Goal: Task Accomplishment & Management: Complete application form

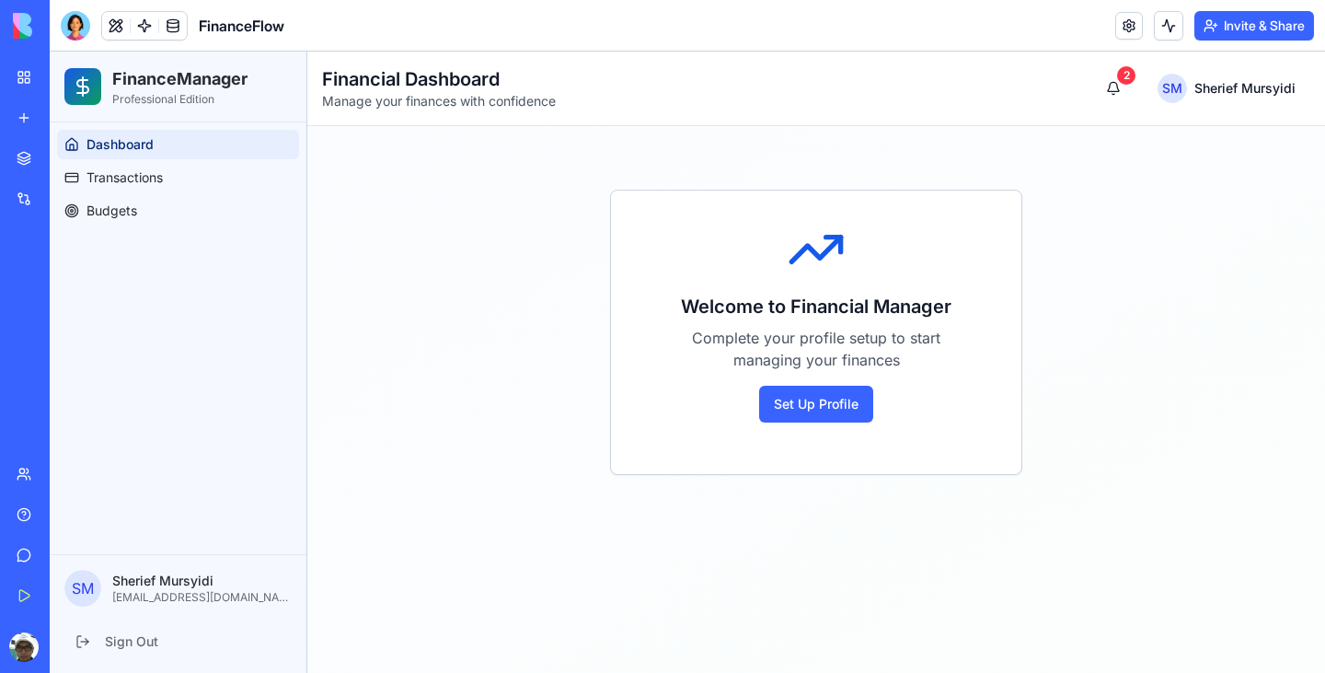
click at [80, 28] on div at bounding box center [75, 25] width 29 height 29
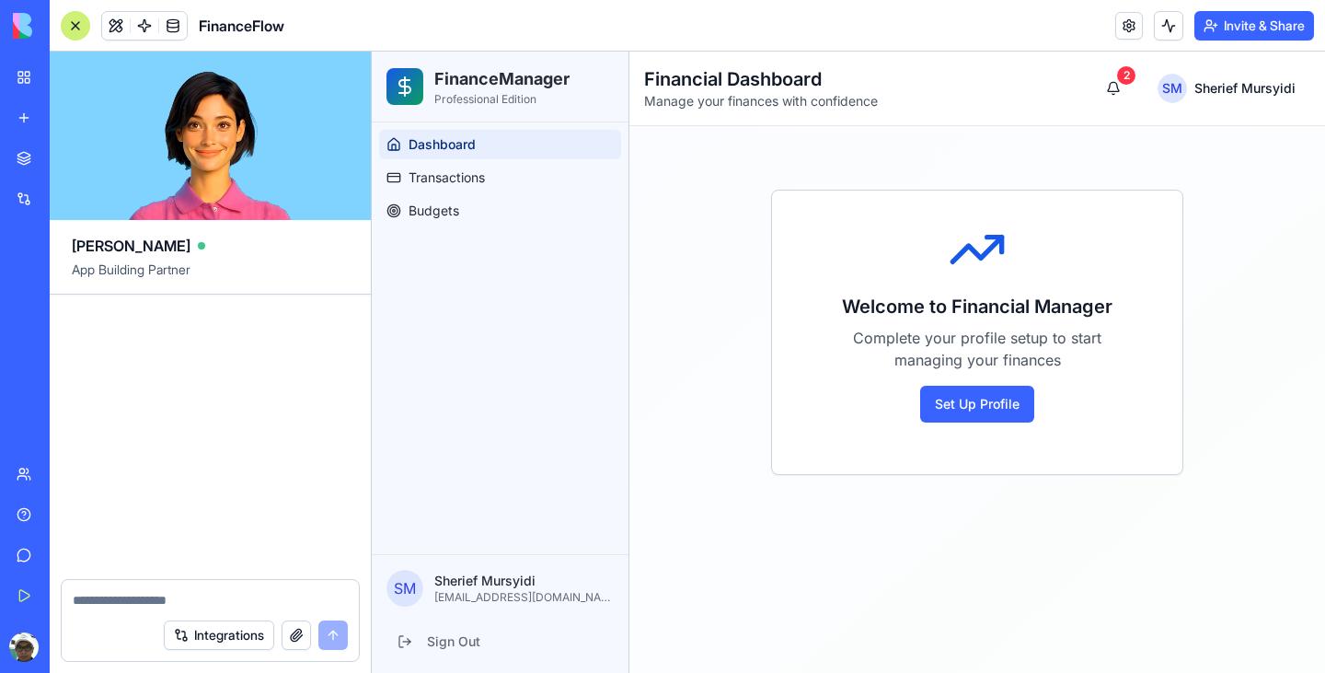
click at [131, 606] on textarea at bounding box center [210, 600] width 275 height 18
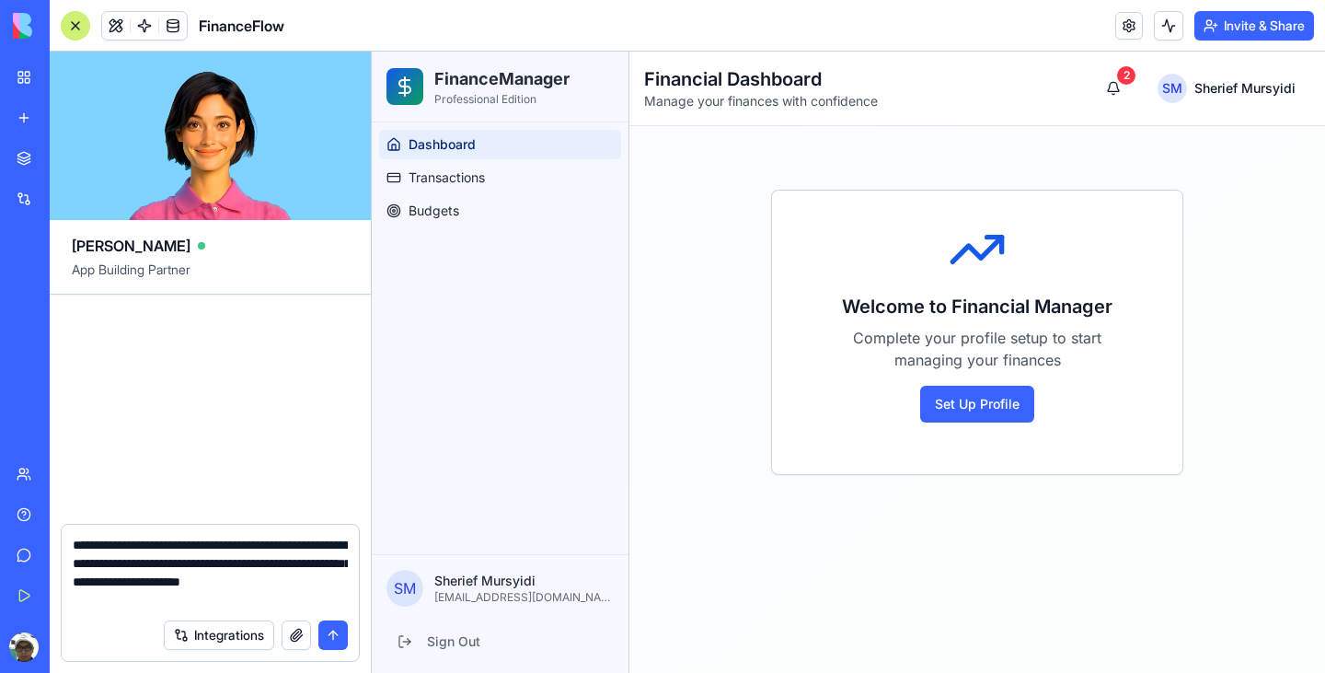
type textarea "**********"
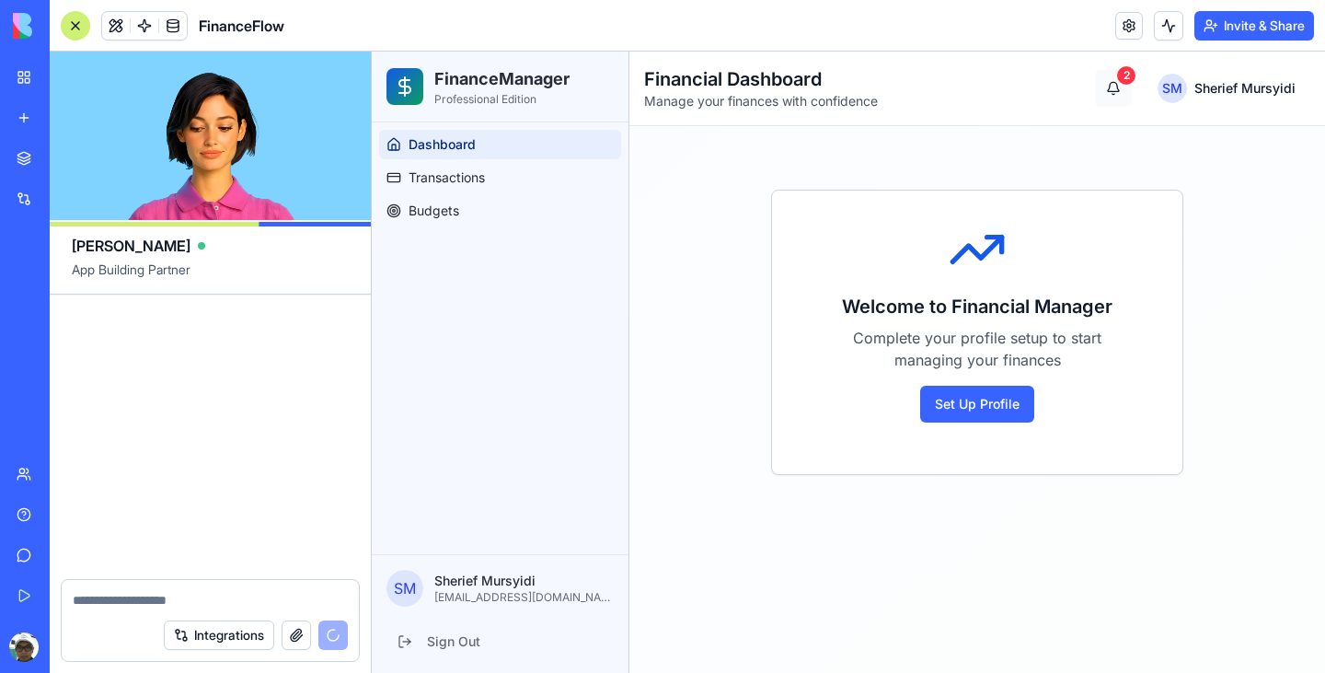
click at [1116, 89] on button "2" at bounding box center [1113, 88] width 37 height 37
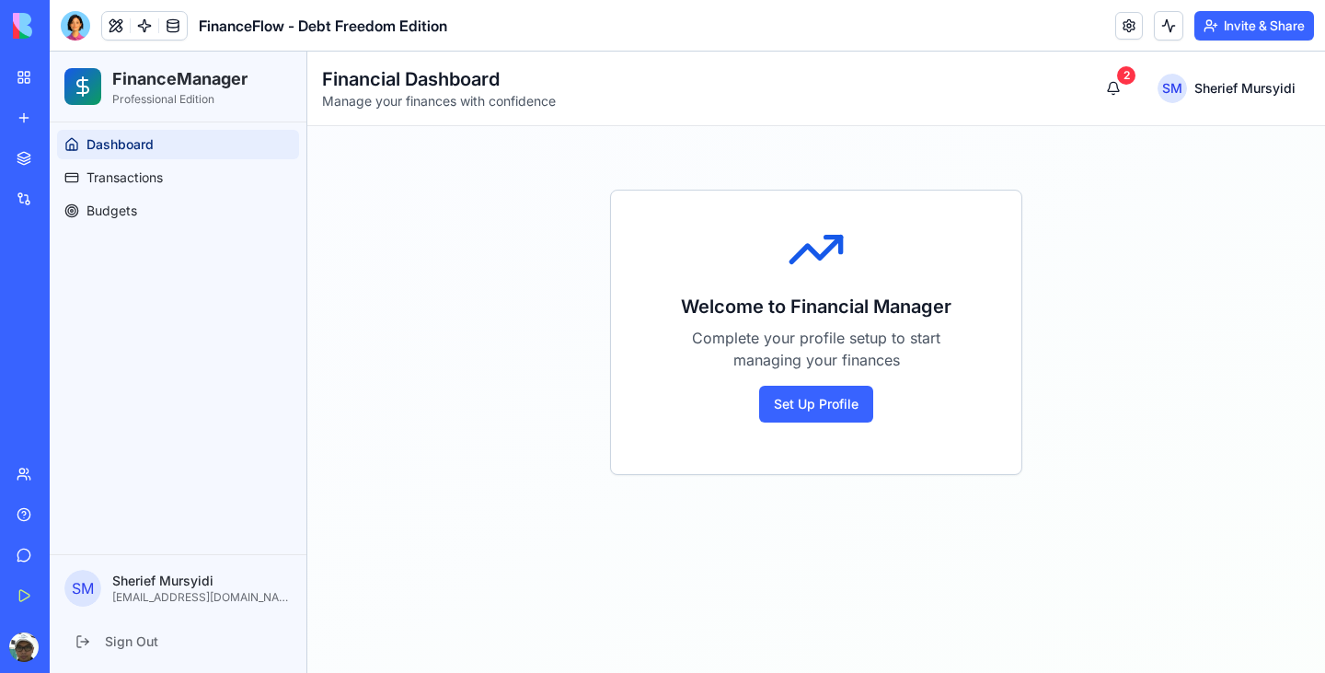
click at [77, 24] on div at bounding box center [75, 25] width 29 height 29
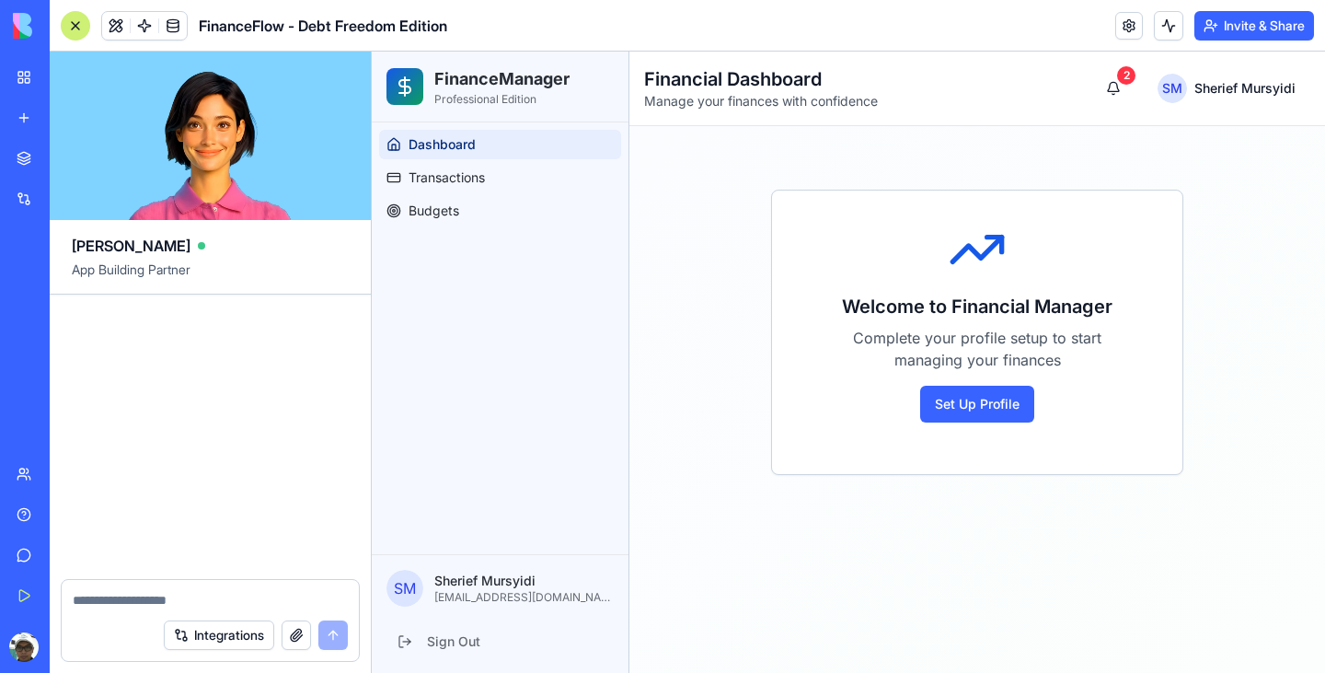
click at [23, 82] on link "My Workspace" at bounding box center [43, 77] width 74 height 37
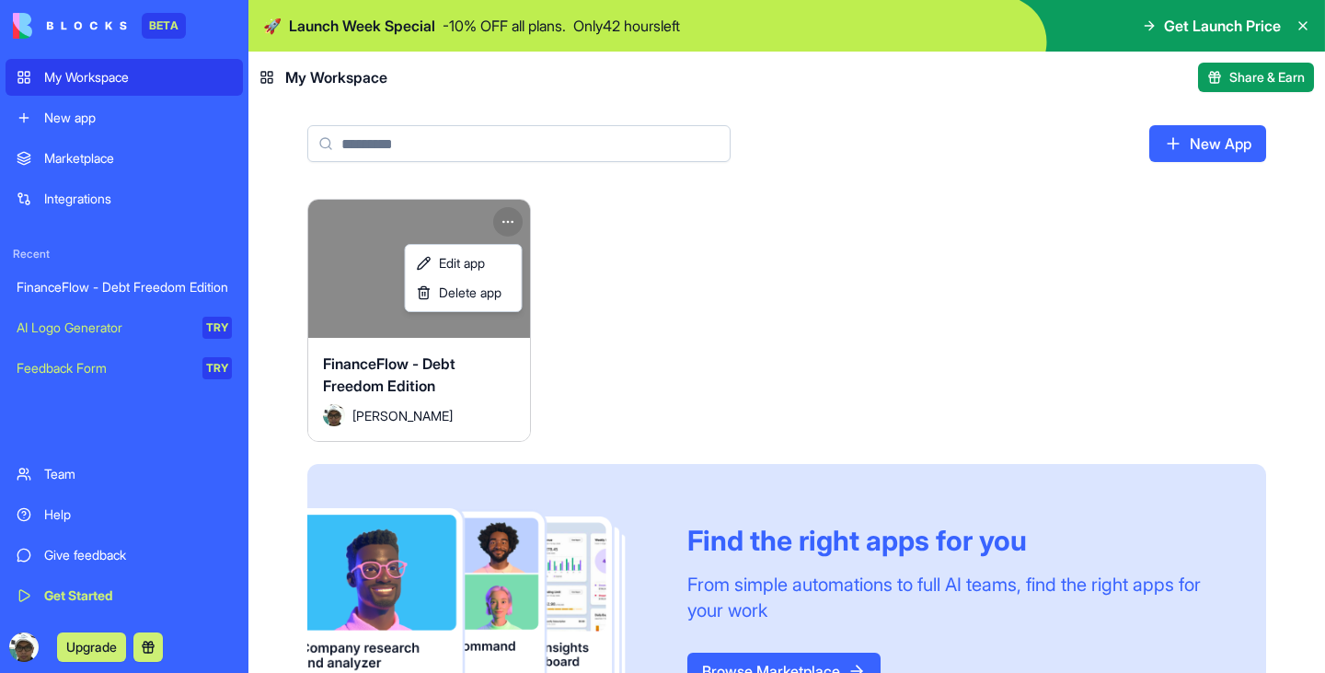
click at [510, 223] on html "BETA My Workspace New app Marketplace Integrations Recent FinanceFlow - Debt Fr…" at bounding box center [662, 336] width 1325 height 673
click at [485, 289] on span "Delete app" at bounding box center [470, 292] width 63 height 18
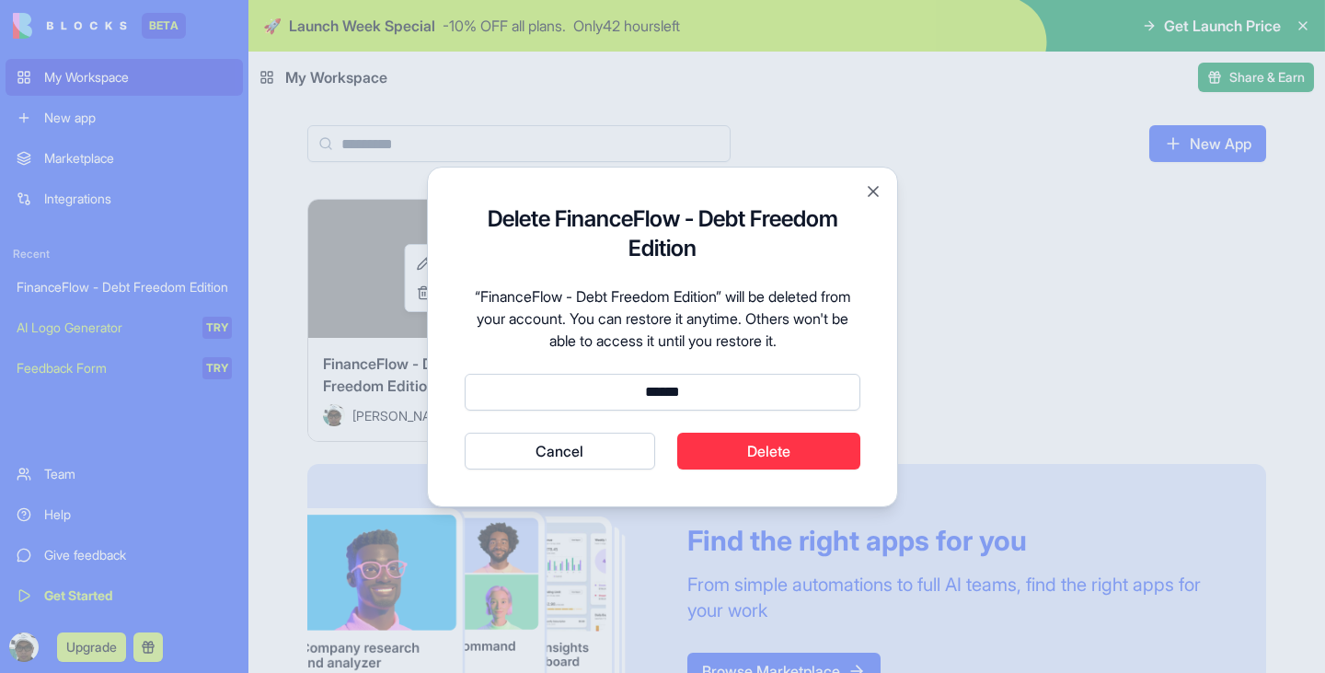
type input "******"
click at [751, 447] on button "Delete" at bounding box center [769, 450] width 184 height 37
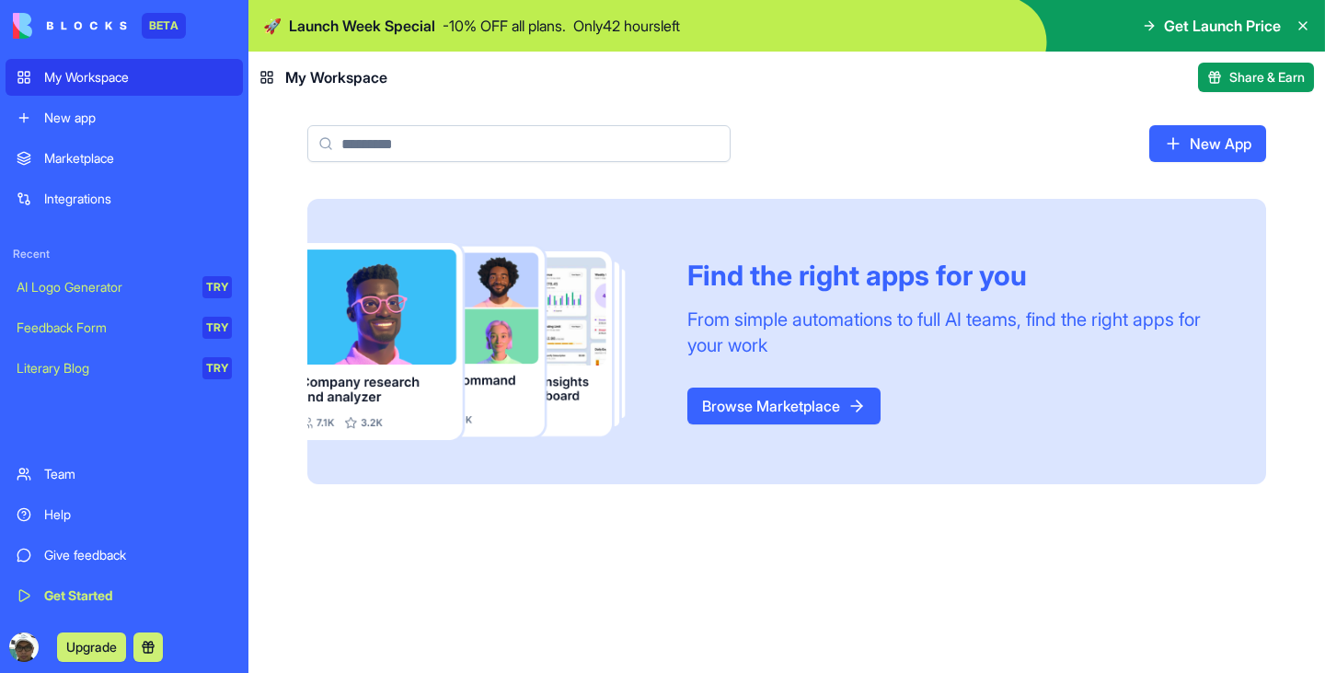
click at [1191, 141] on link "New App" at bounding box center [1207, 143] width 117 height 37
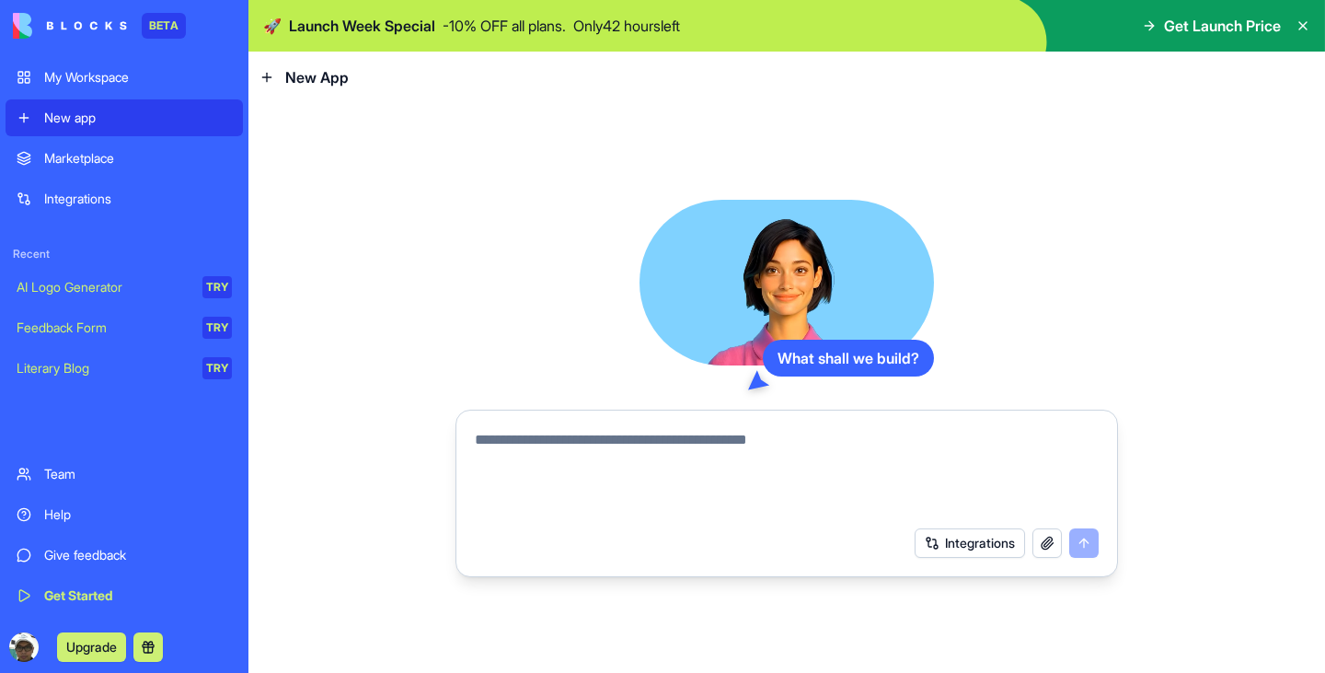
click at [635, 438] on textarea at bounding box center [787, 473] width 624 height 88
type textarea "**********"
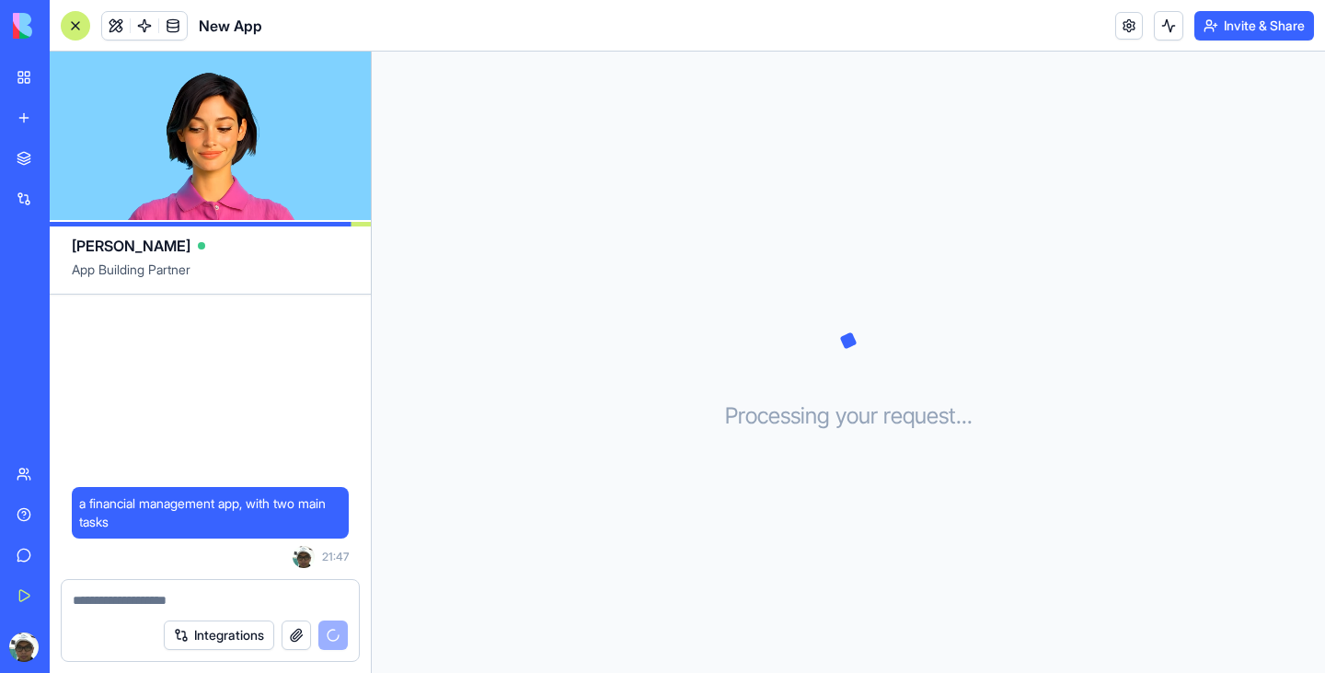
click at [335, 635] on div "Integrations" at bounding box center [256, 634] width 184 height 29
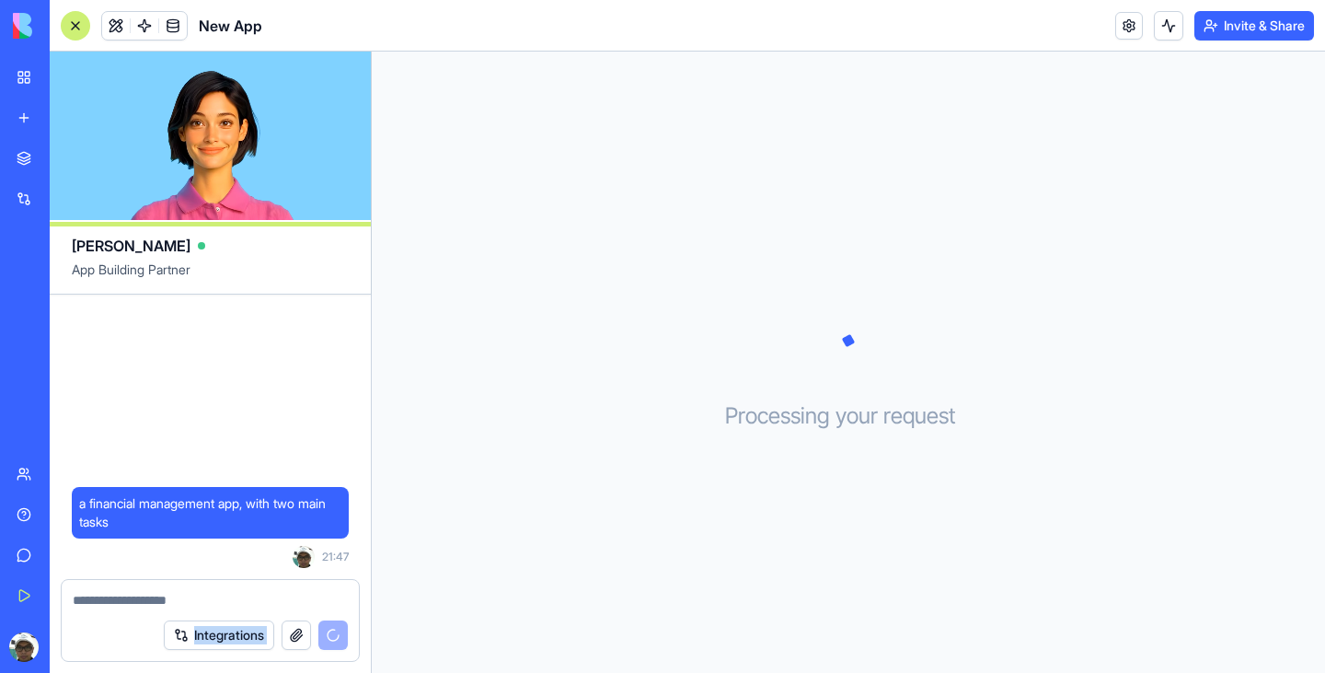
click at [335, 635] on div "Integrations" at bounding box center [256, 634] width 184 height 29
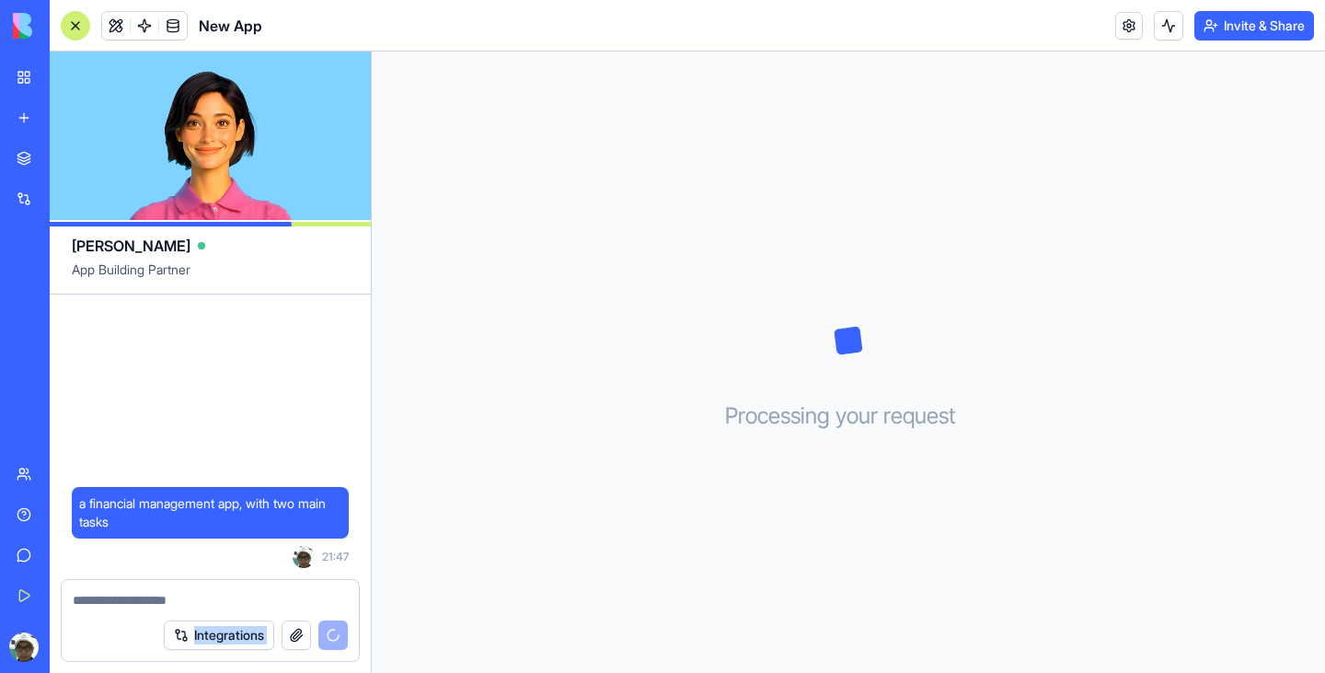
click at [335, 635] on div "Integrations" at bounding box center [256, 634] width 184 height 29
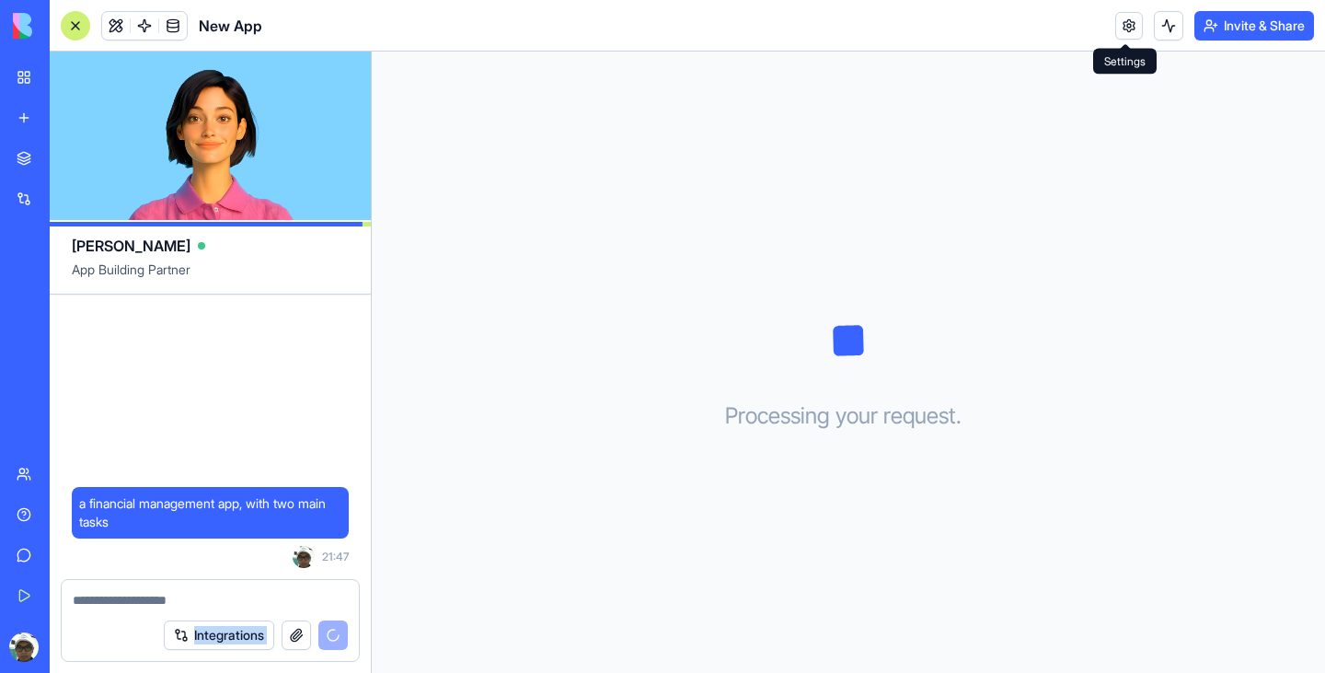
click at [1131, 23] on link at bounding box center [1129, 26] width 28 height 28
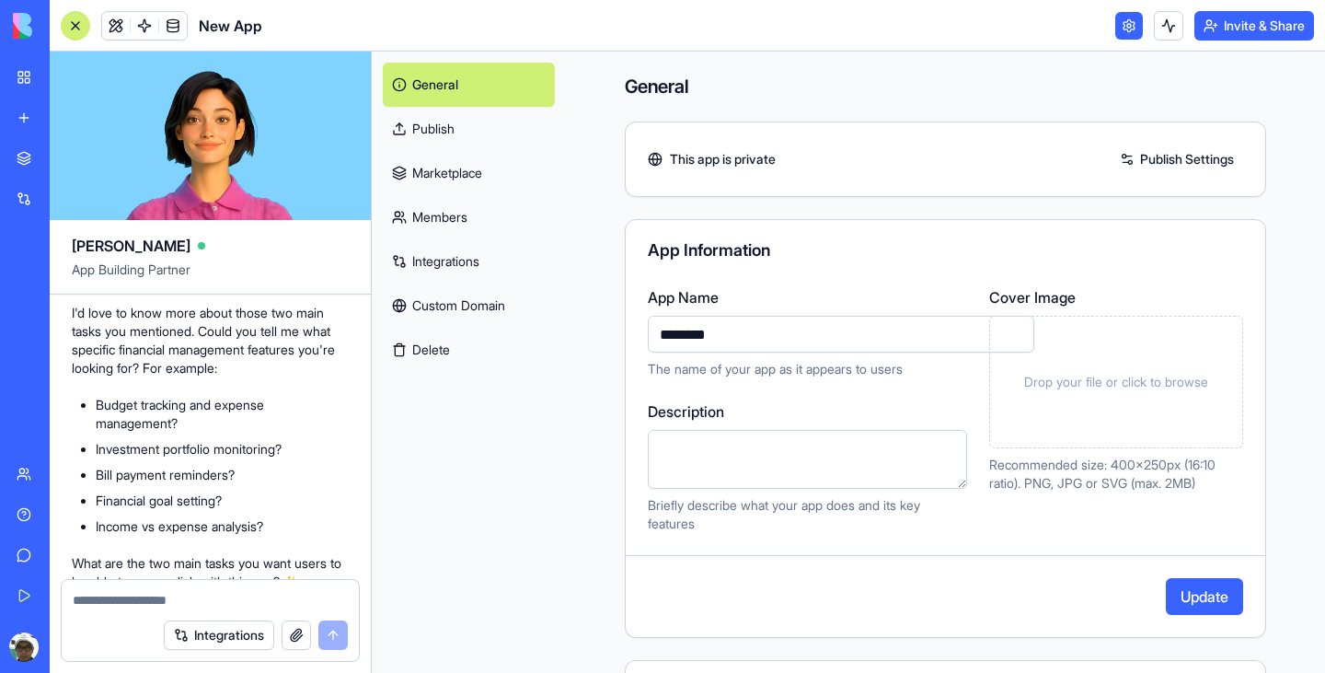
scroll to position [234, 0]
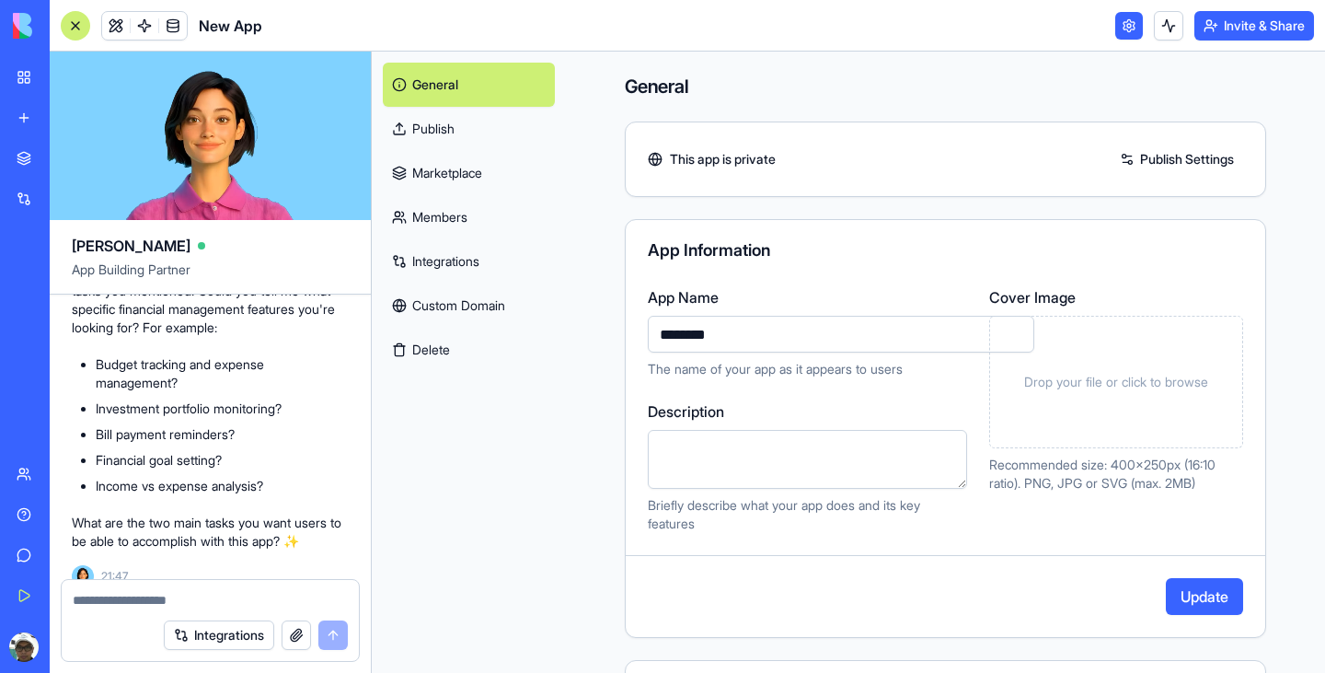
type input "*******"
click at [227, 595] on textarea at bounding box center [210, 600] width 275 height 18
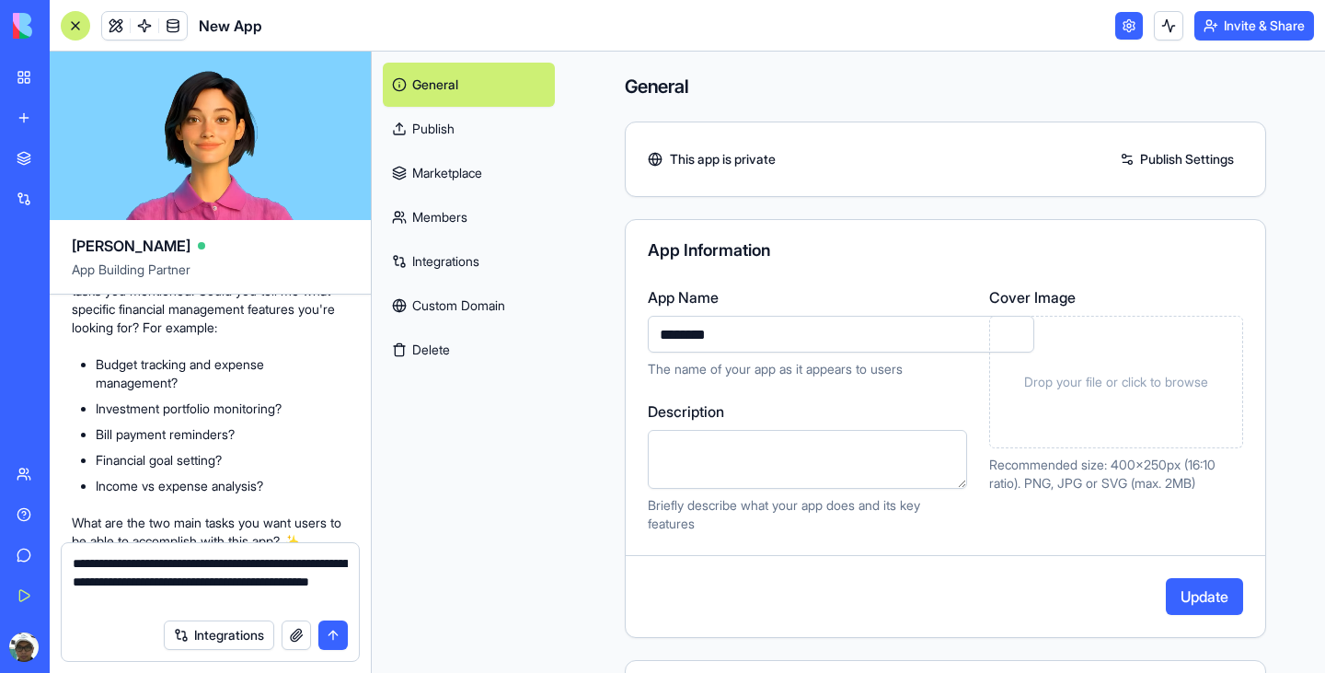
click at [145, 580] on textarea "**********" at bounding box center [210, 581] width 275 height 55
click at [312, 601] on textarea "**********" at bounding box center [210, 581] width 275 height 55
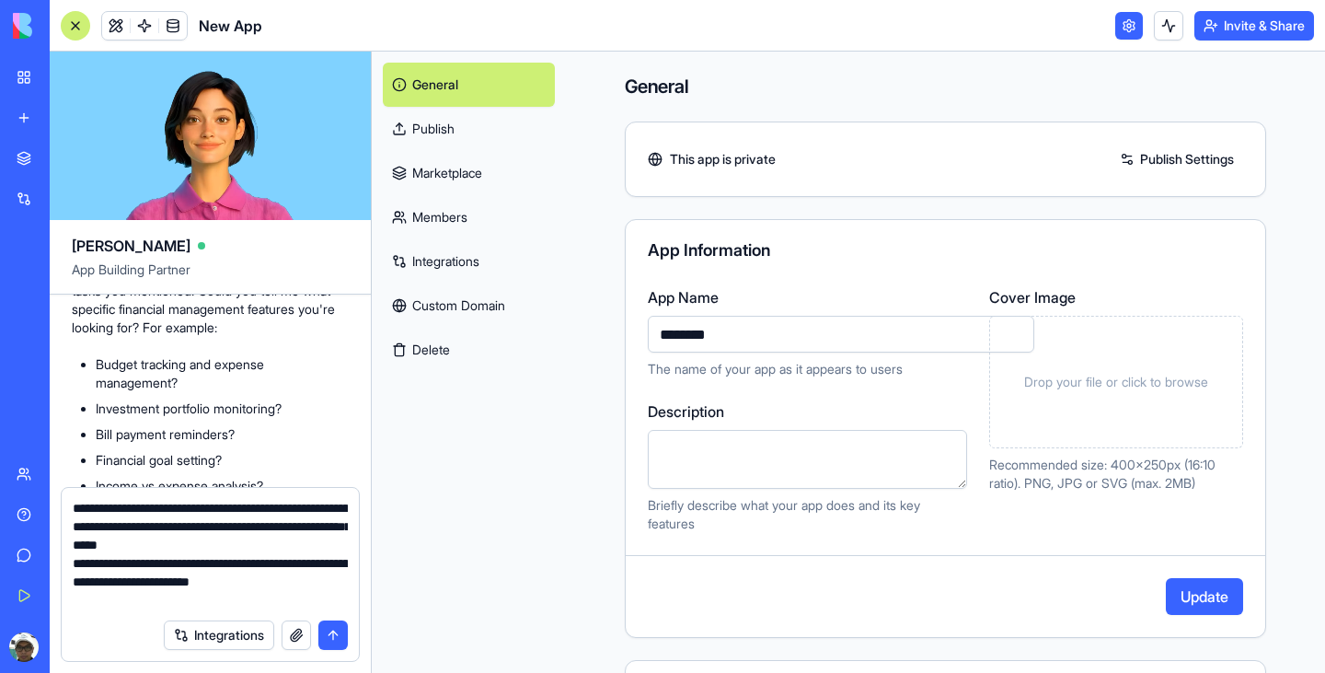
drag, startPoint x: 181, startPoint y: 583, endPoint x: 183, endPoint y: 596, distance: 13.0
click at [183, 596] on textarea "**********" at bounding box center [210, 554] width 275 height 110
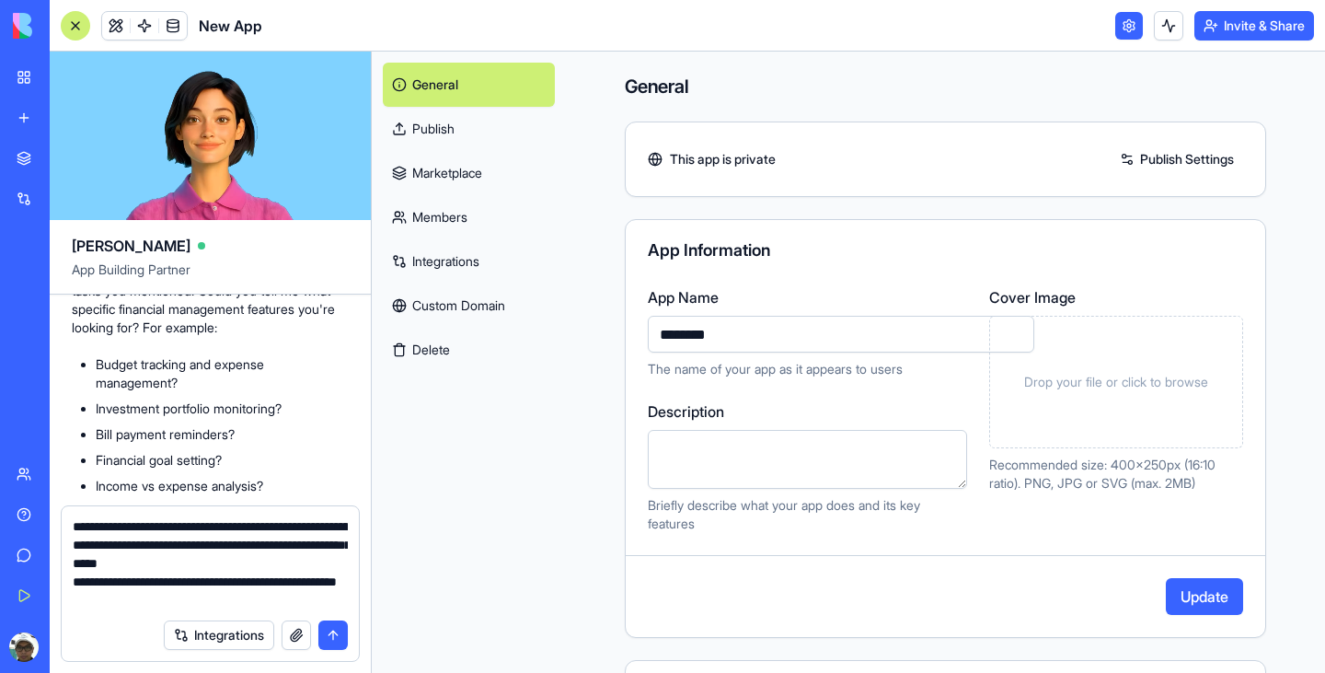
type textarea "**********"
click at [330, 631] on button "submit" at bounding box center [332, 634] width 29 height 29
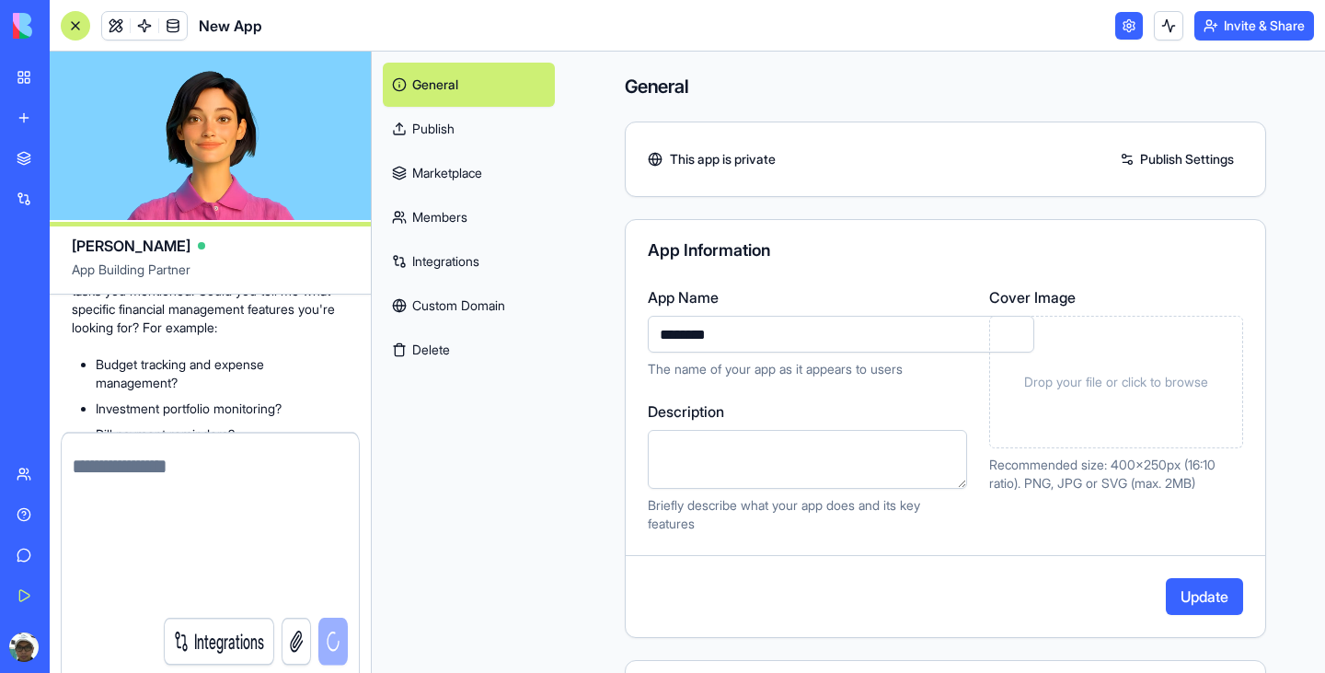
scroll to position [377, 0]
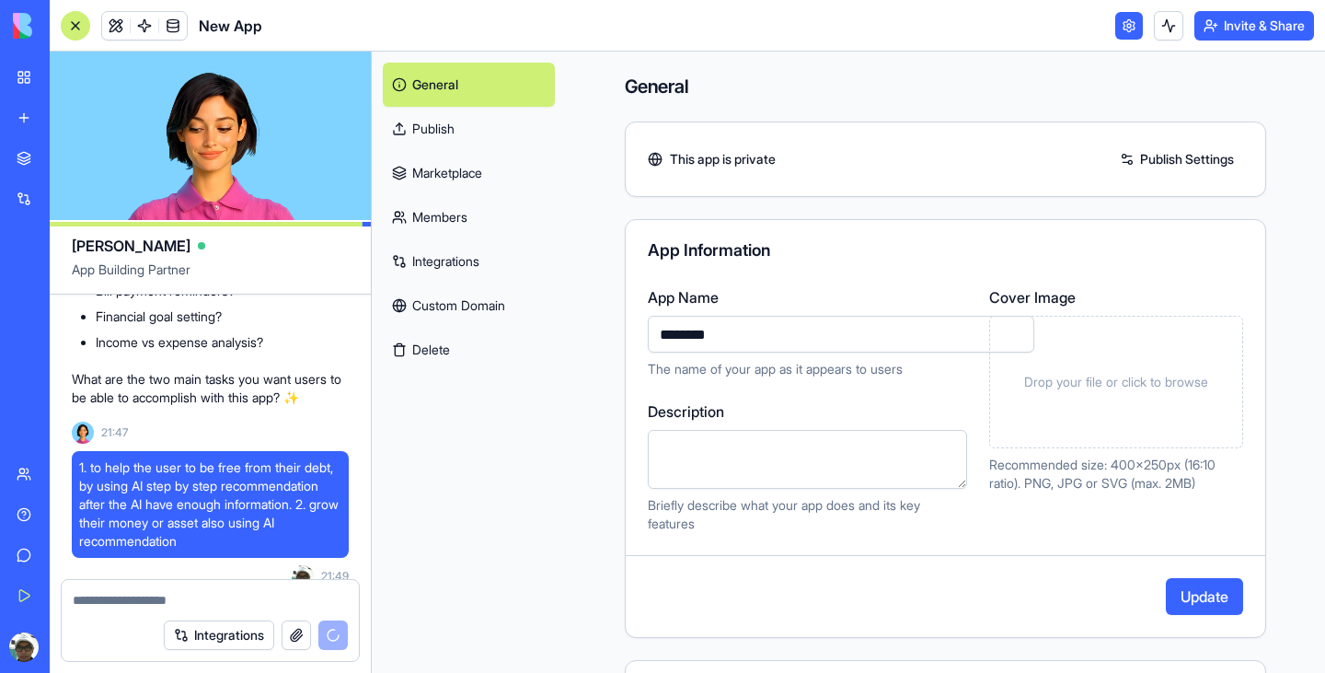
click at [1122, 27] on link at bounding box center [1129, 26] width 28 height 28
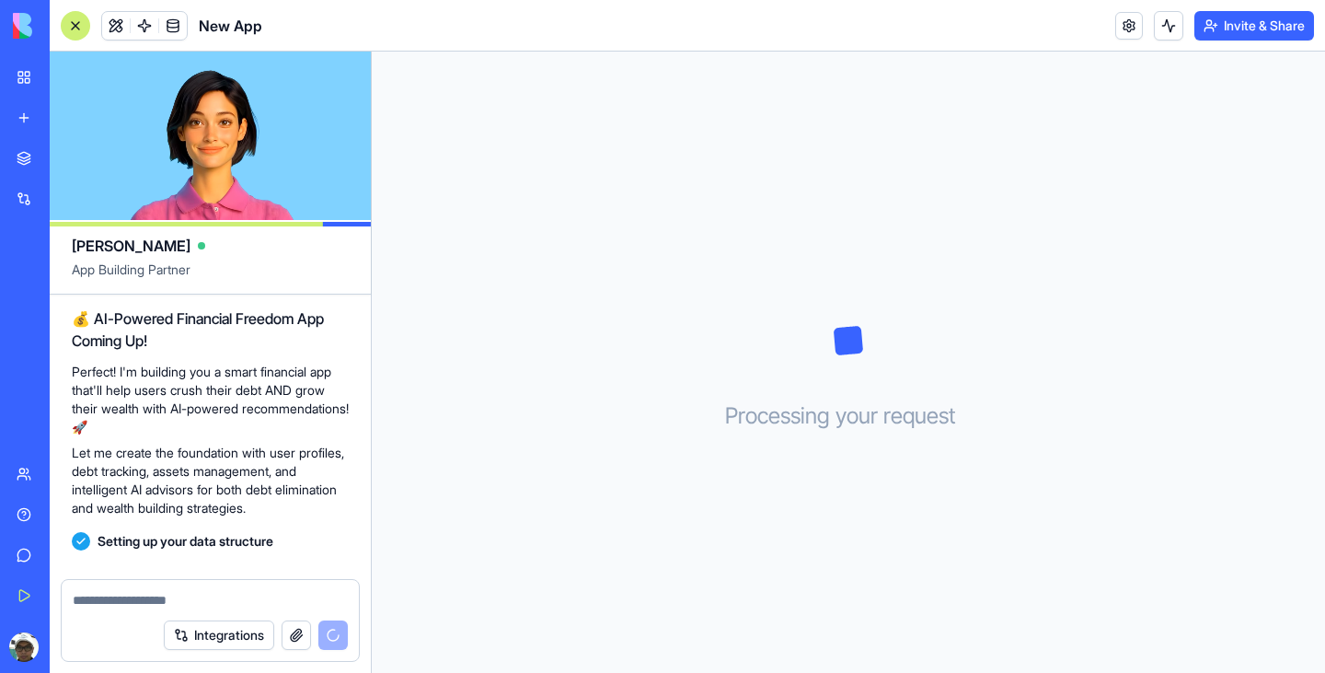
scroll to position [723, 0]
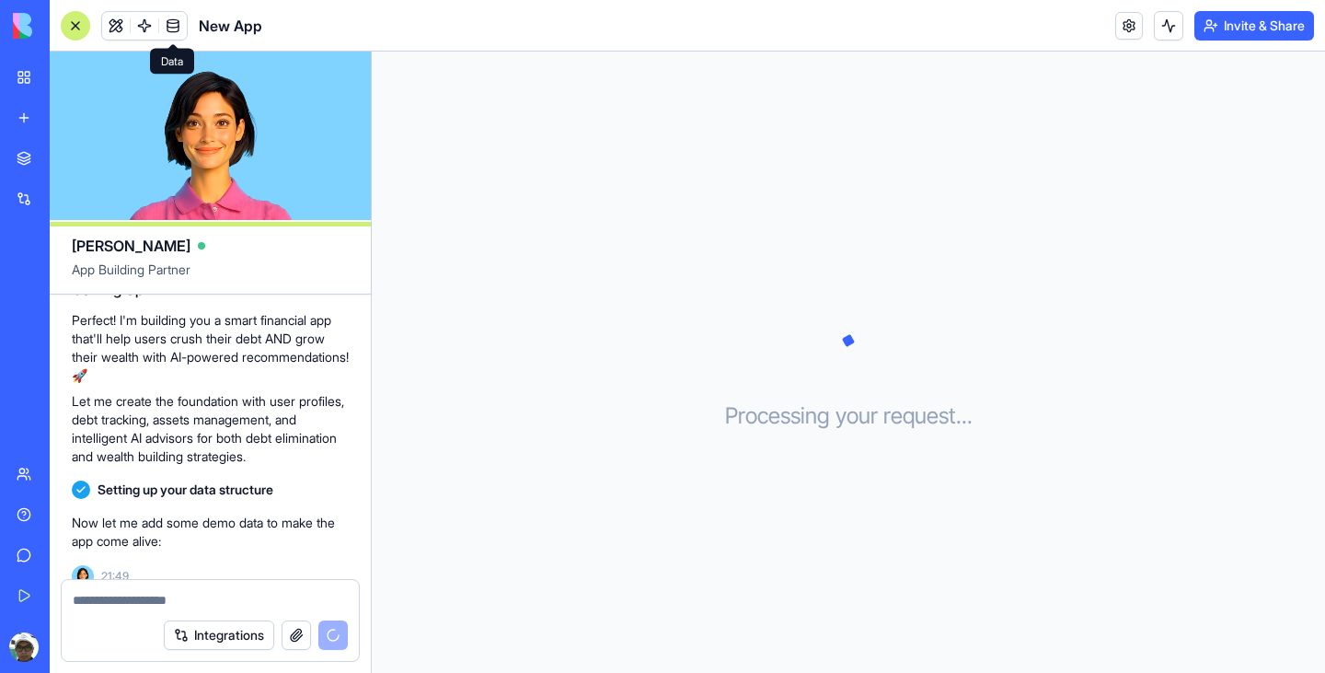
click at [178, 24] on span at bounding box center [173, 26] width 52 height 52
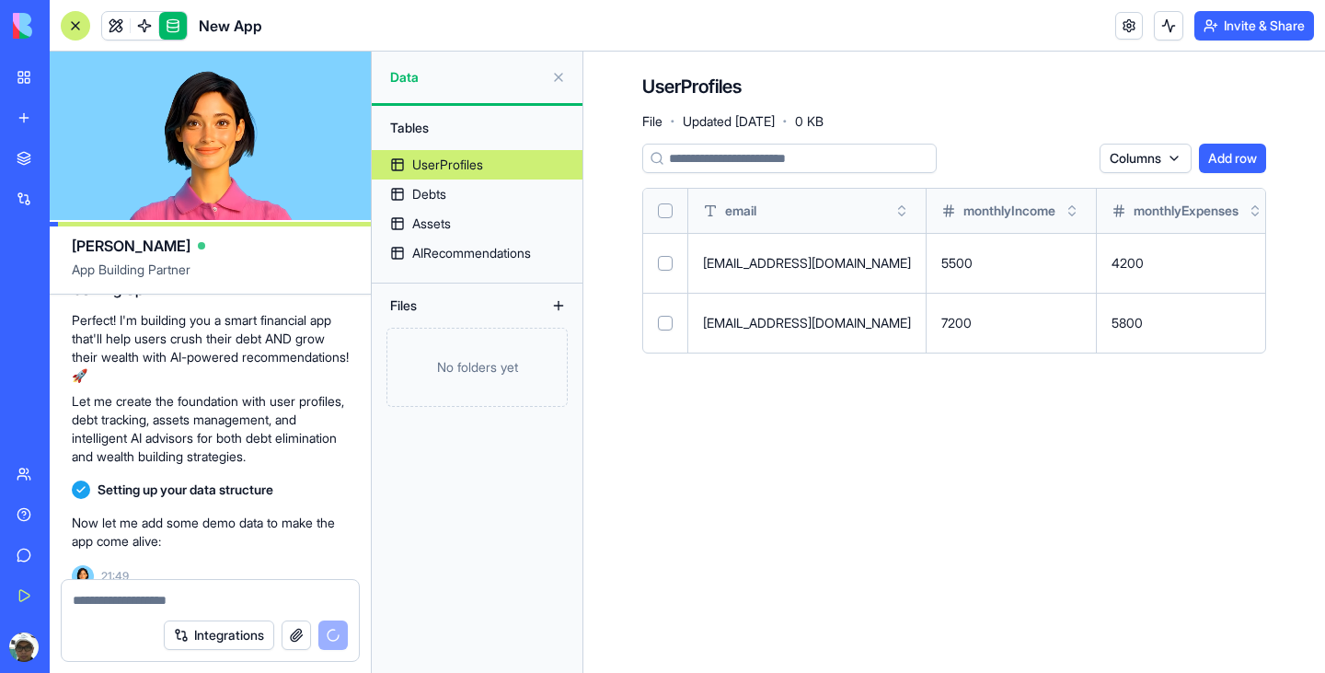
click at [178, 24] on link at bounding box center [173, 26] width 28 height 28
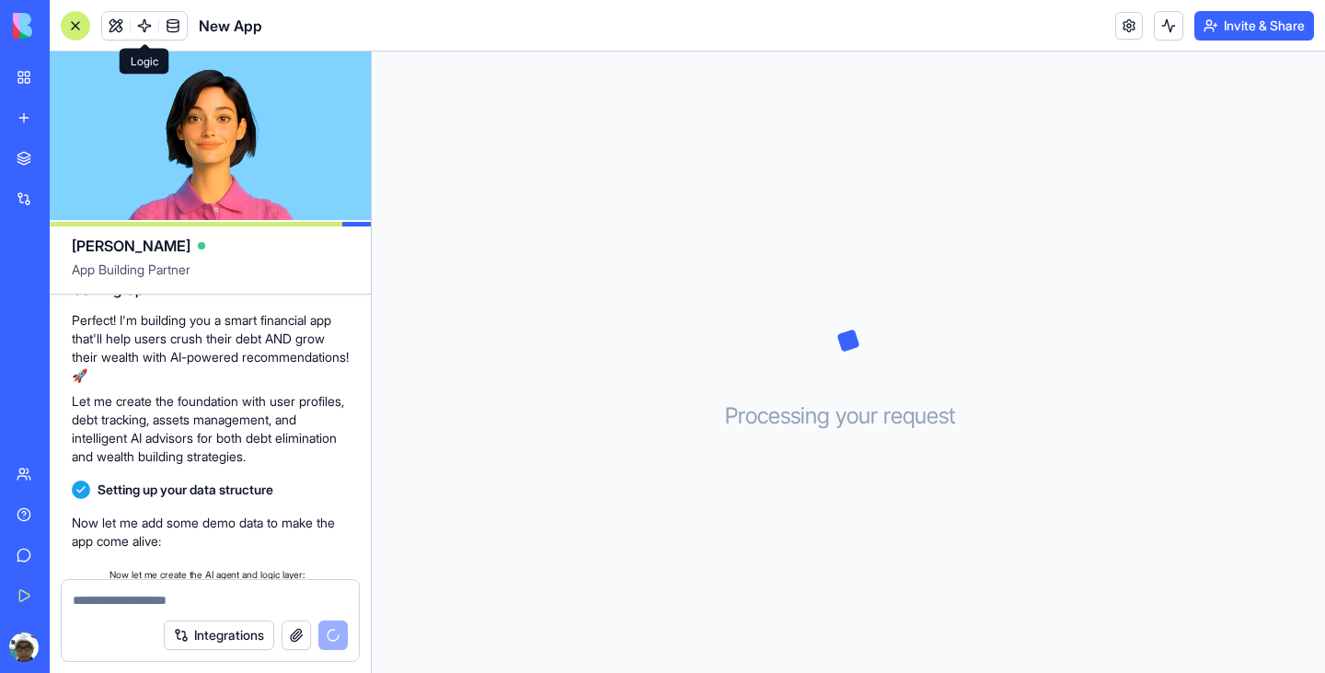
scroll to position [775, 0]
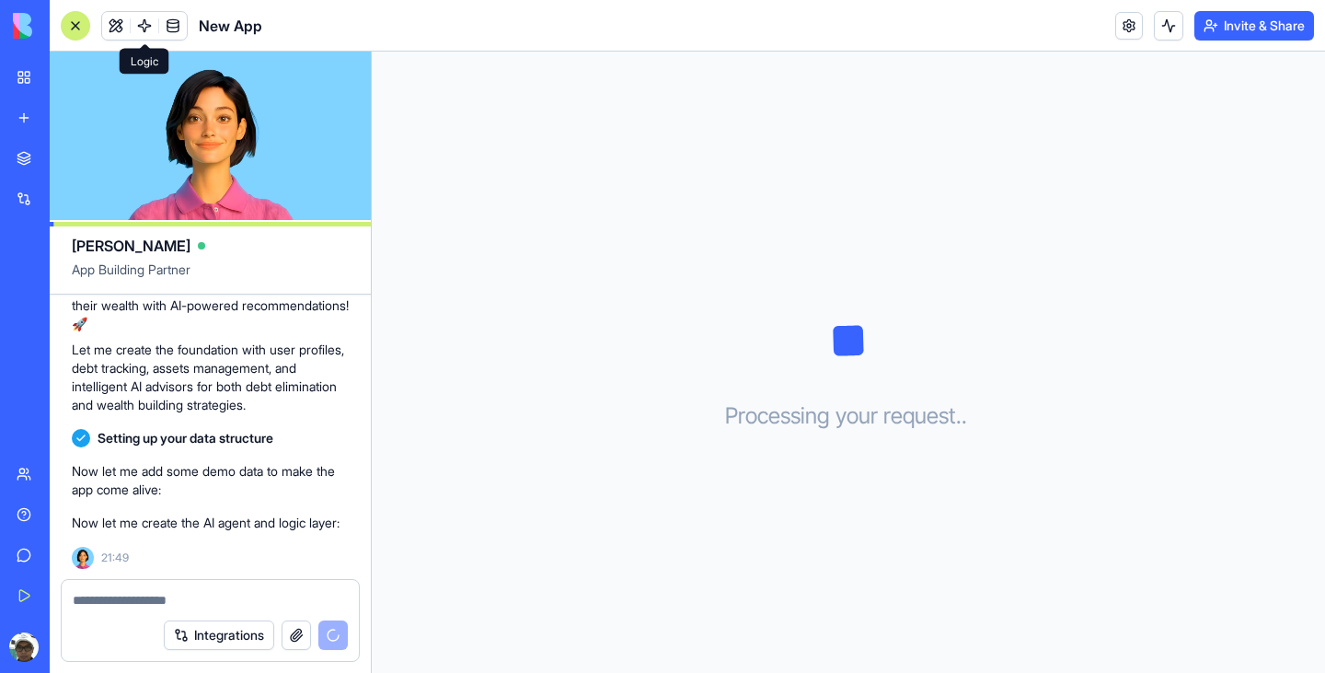
click at [141, 20] on span at bounding box center [145, 26] width 52 height 52
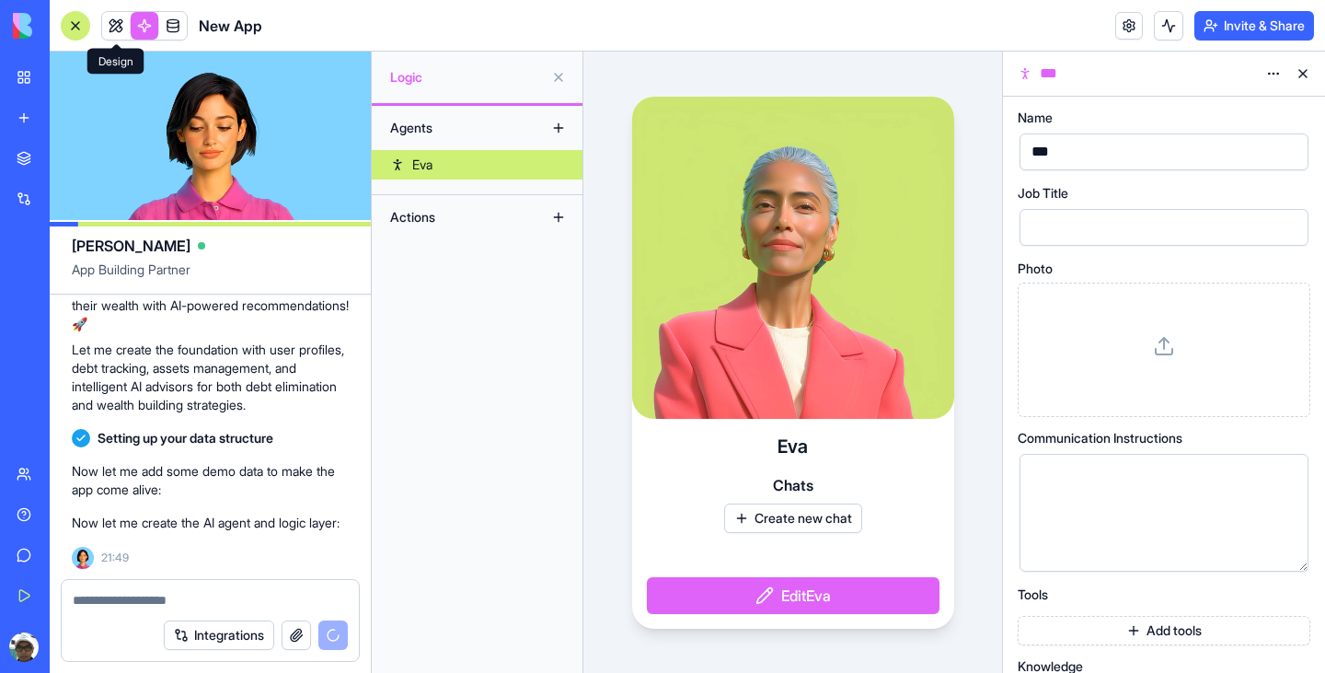
click at [119, 24] on link at bounding box center [116, 26] width 28 height 28
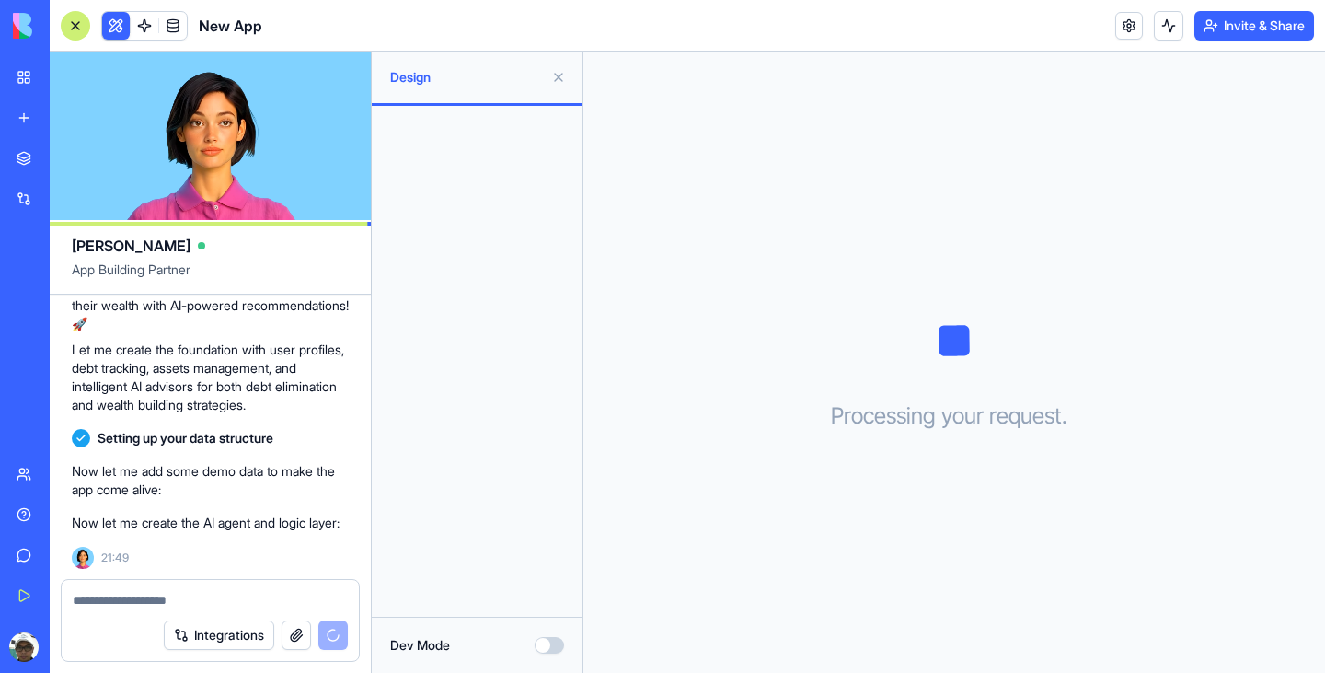
scroll to position [808, 0]
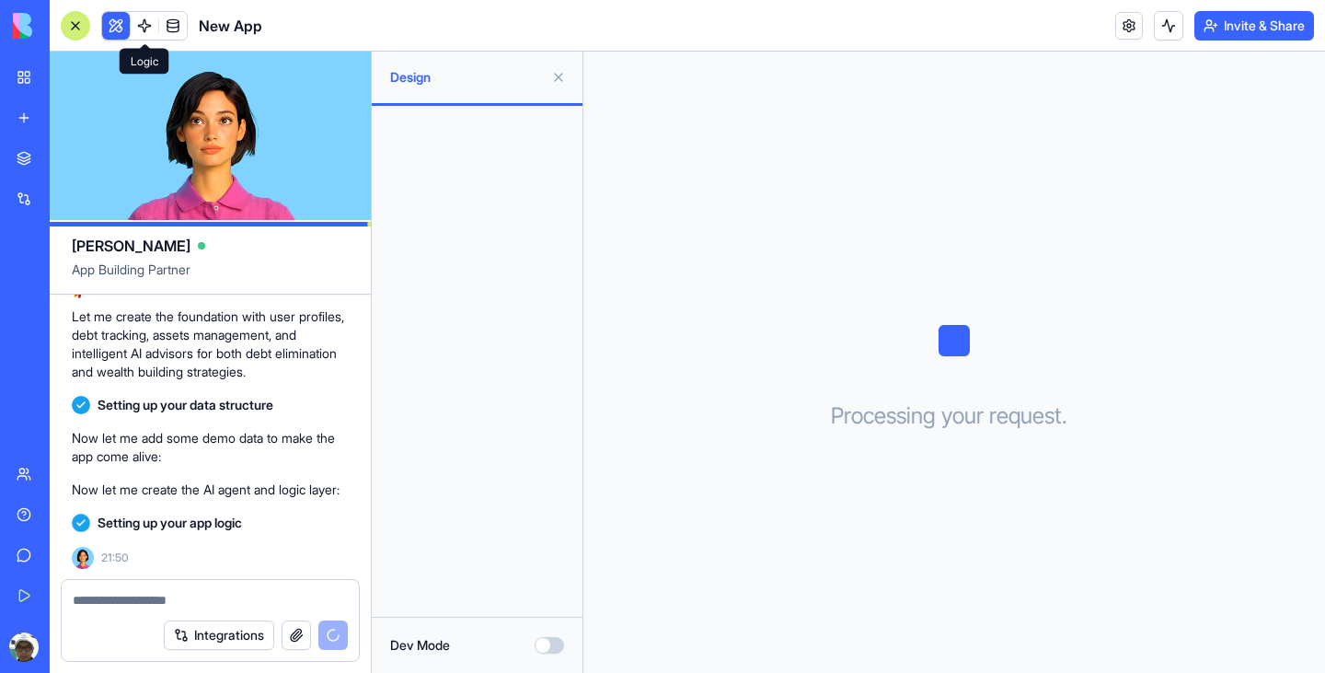
click at [142, 26] on span at bounding box center [145, 26] width 52 height 52
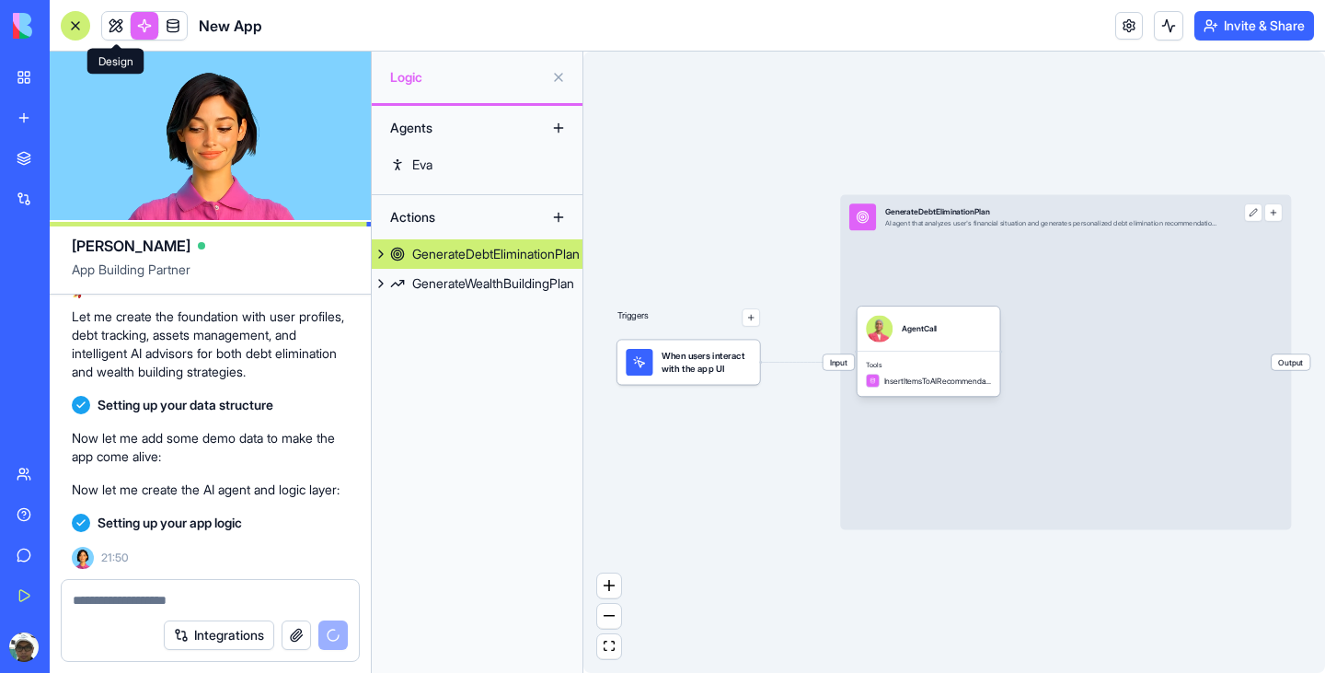
click at [120, 31] on link at bounding box center [116, 26] width 28 height 28
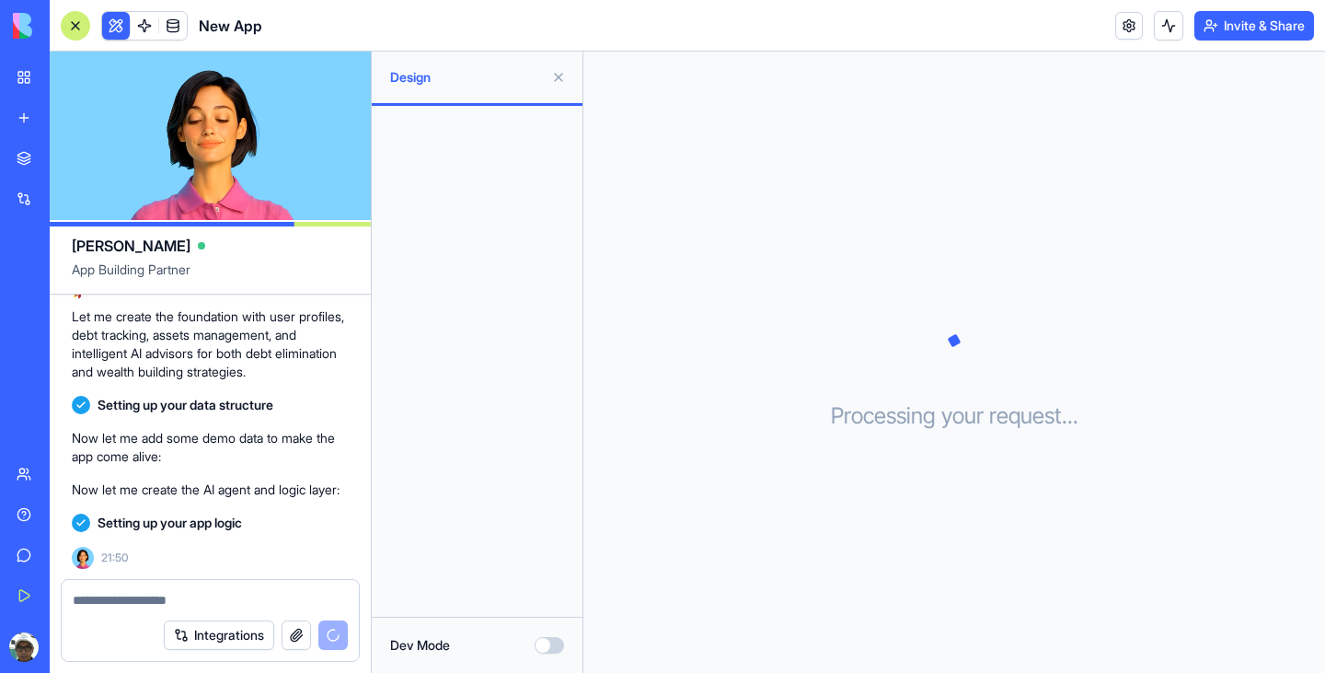
click at [559, 79] on button at bounding box center [558, 77] width 29 height 29
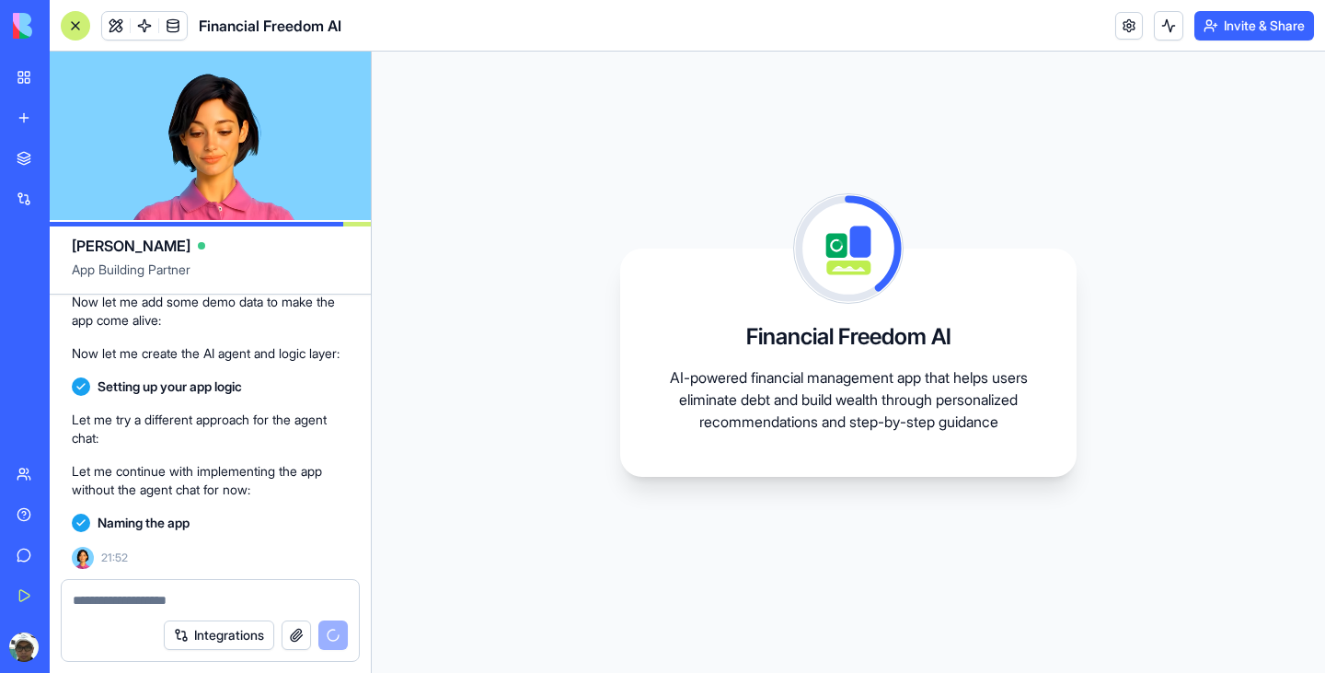
scroll to position [1110, 0]
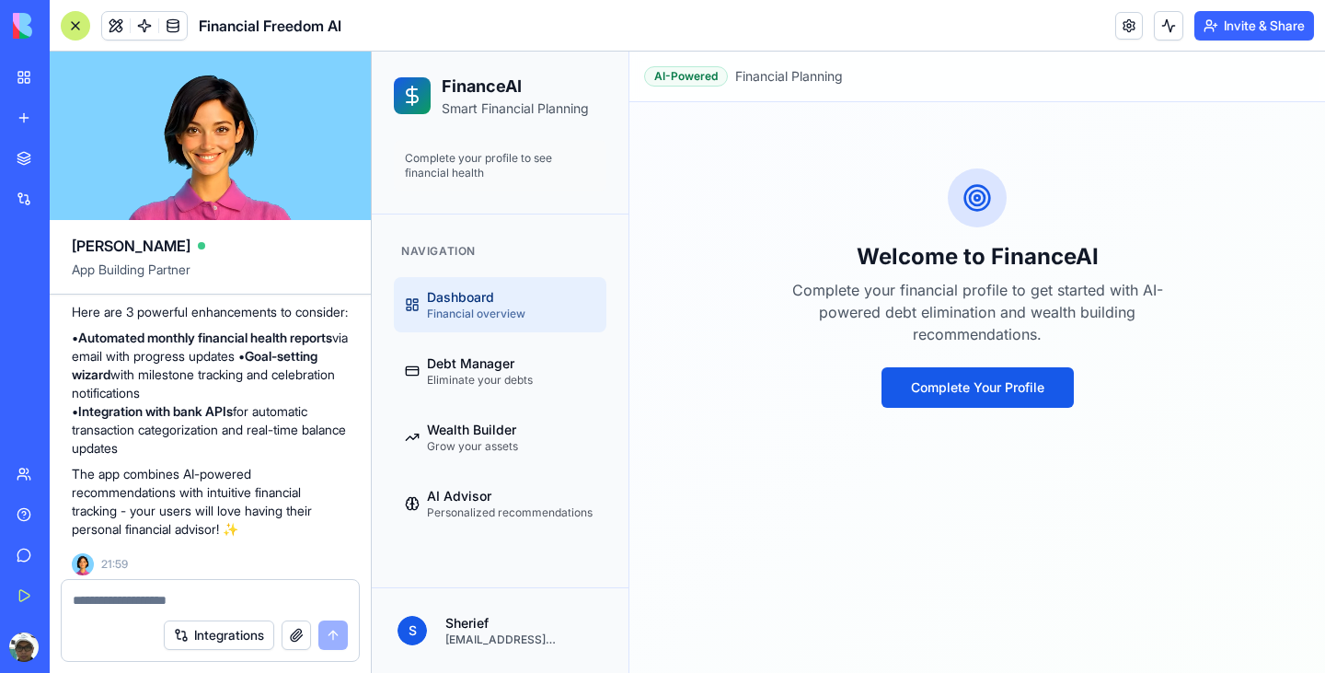
scroll to position [1507, 0]
click at [495, 374] on span "Eliminate your debts" at bounding box center [480, 380] width 106 height 15
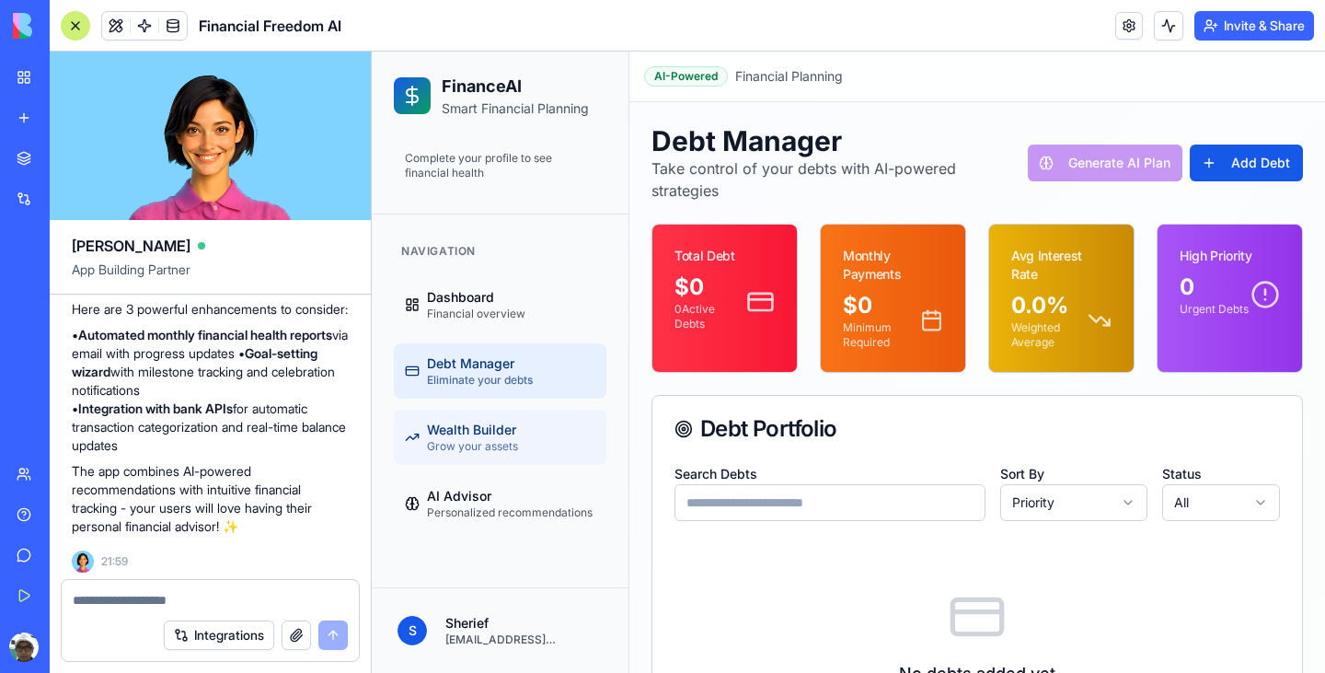
click at [482, 427] on span "Wealth Builder" at bounding box center [472, 429] width 91 height 18
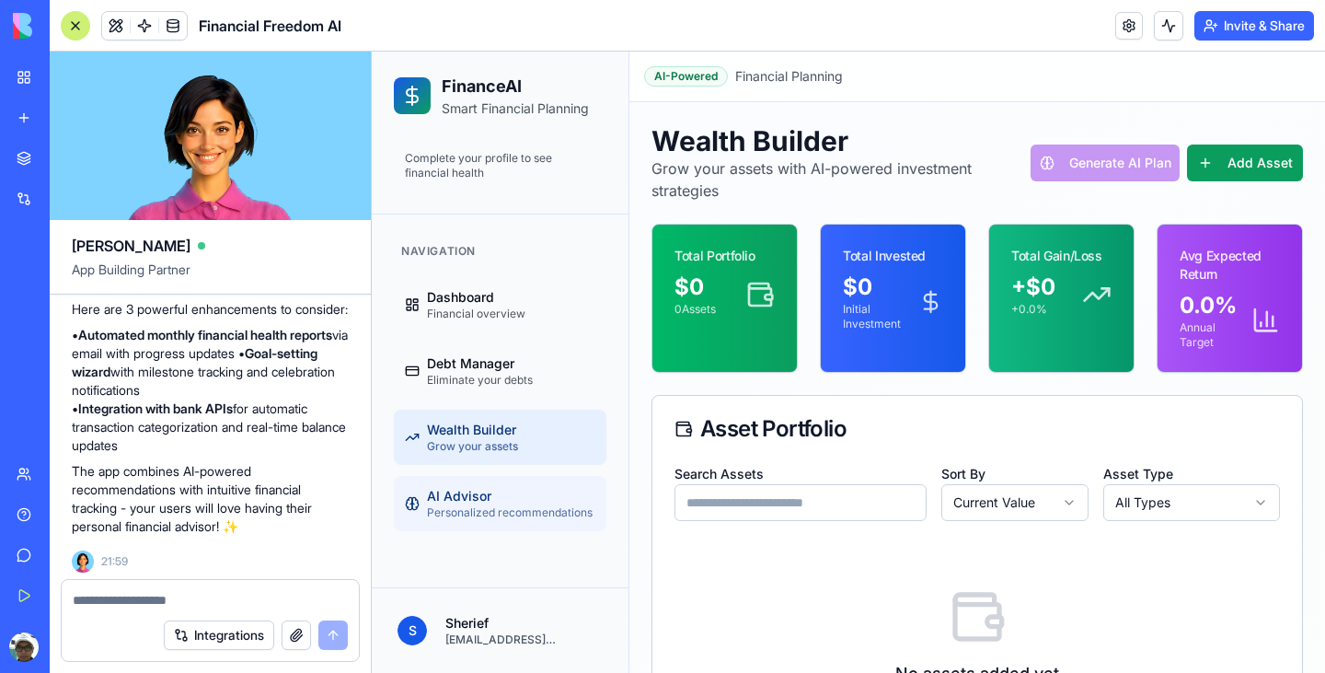
click at [482, 514] on span "Personalized recommendations" at bounding box center [510, 512] width 166 height 15
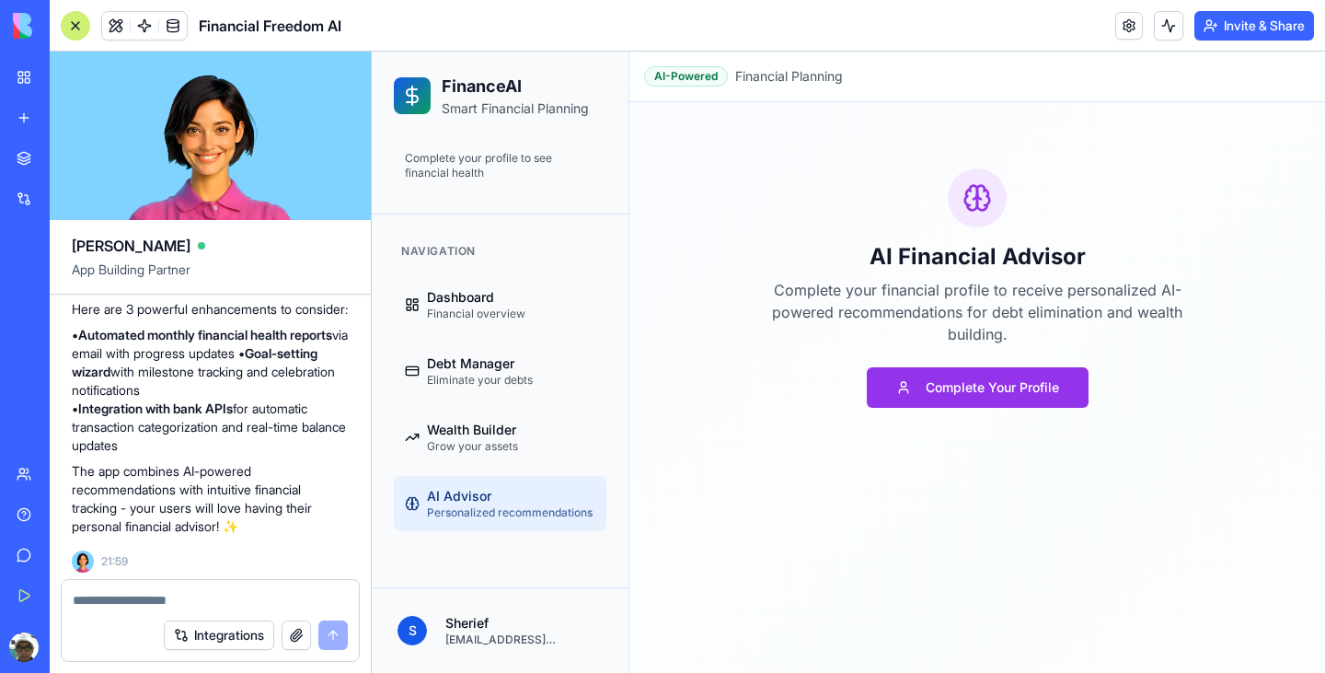
click at [181, 603] on textarea at bounding box center [210, 600] width 275 height 18
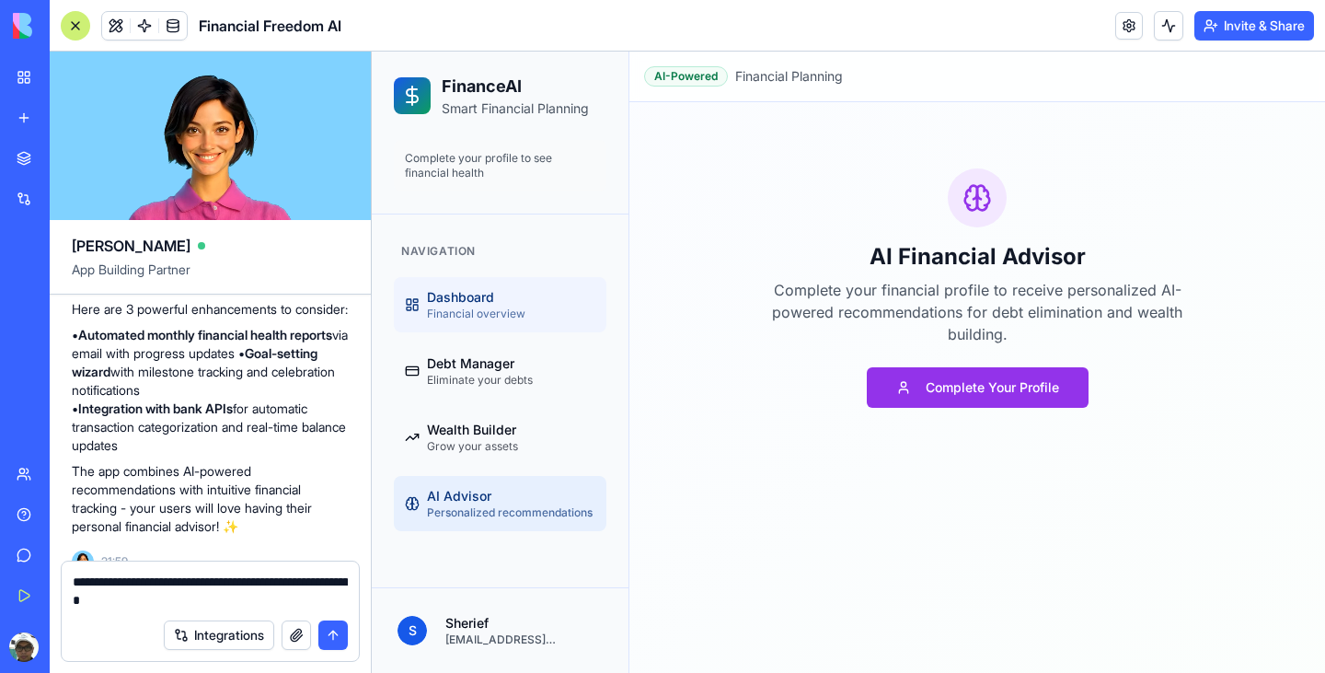
click at [453, 298] on span "Dashboard" at bounding box center [476, 297] width 98 height 18
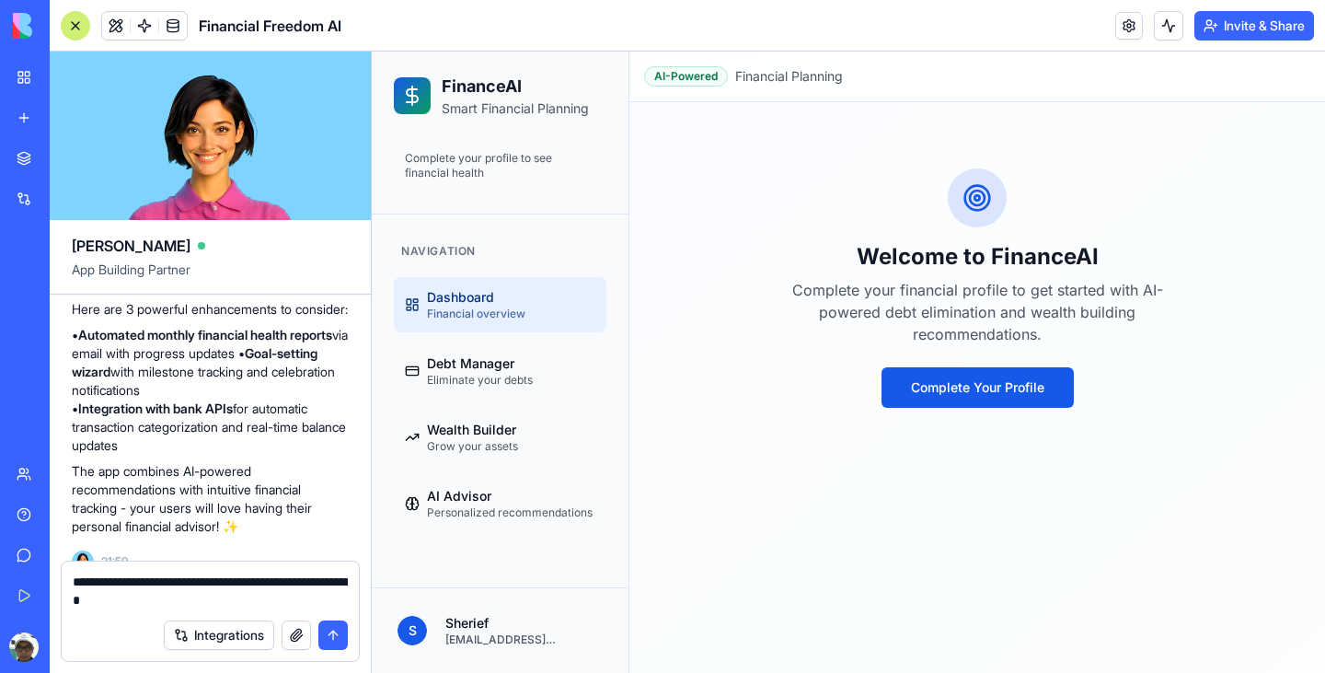
click at [216, 605] on textarea "**********" at bounding box center [210, 590] width 275 height 37
type textarea "**********"
click at [338, 643] on button "submit" at bounding box center [332, 634] width 29 height 29
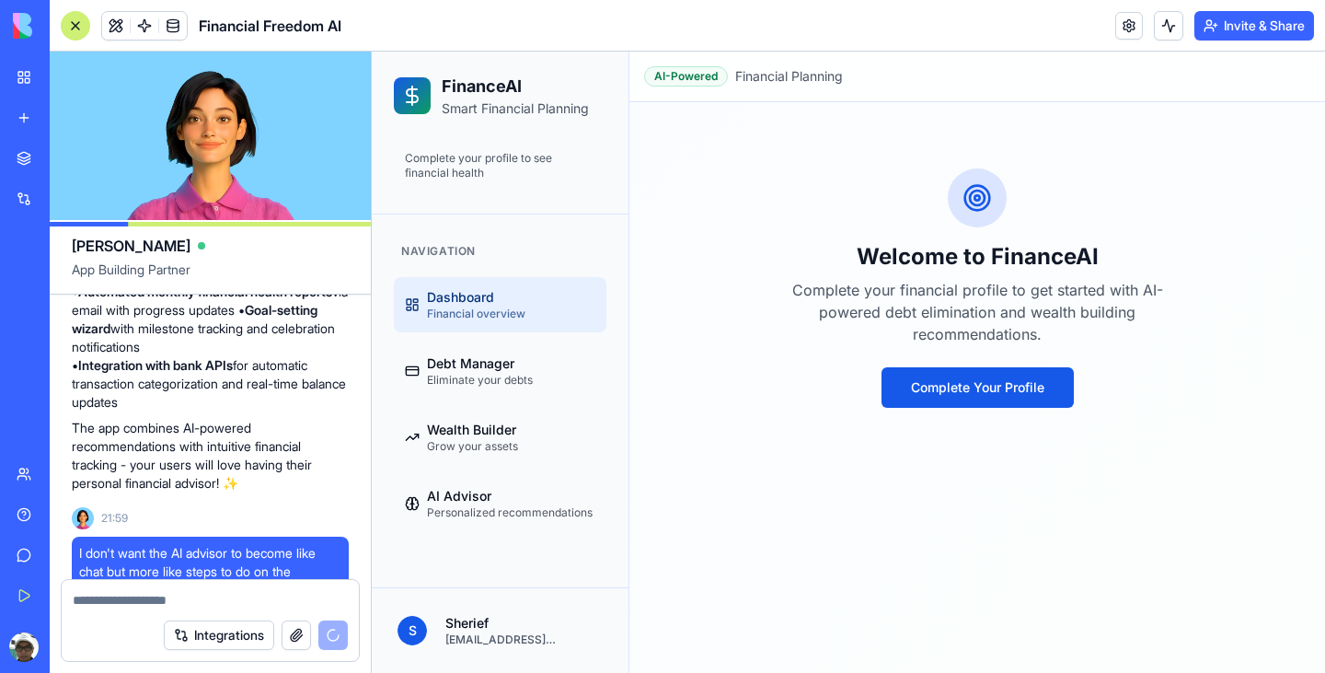
scroll to position [1632, 0]
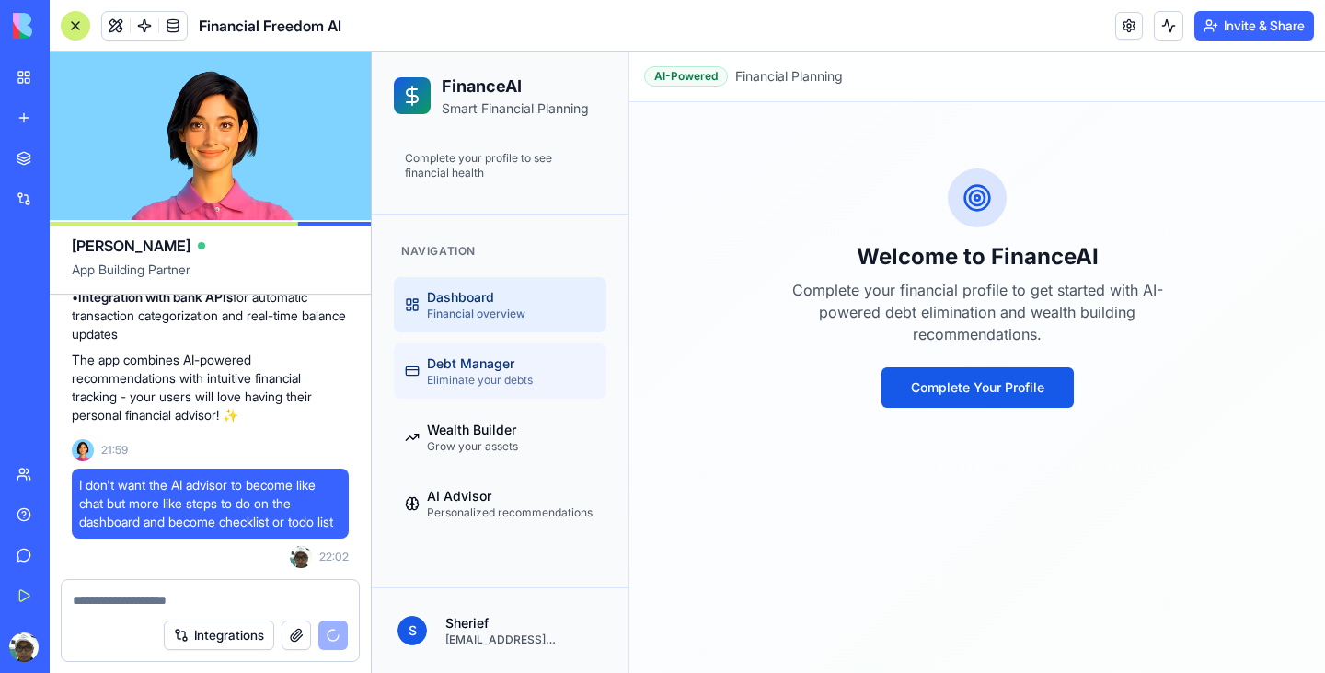
click at [510, 384] on span "Eliminate your debts" at bounding box center [480, 380] width 106 height 15
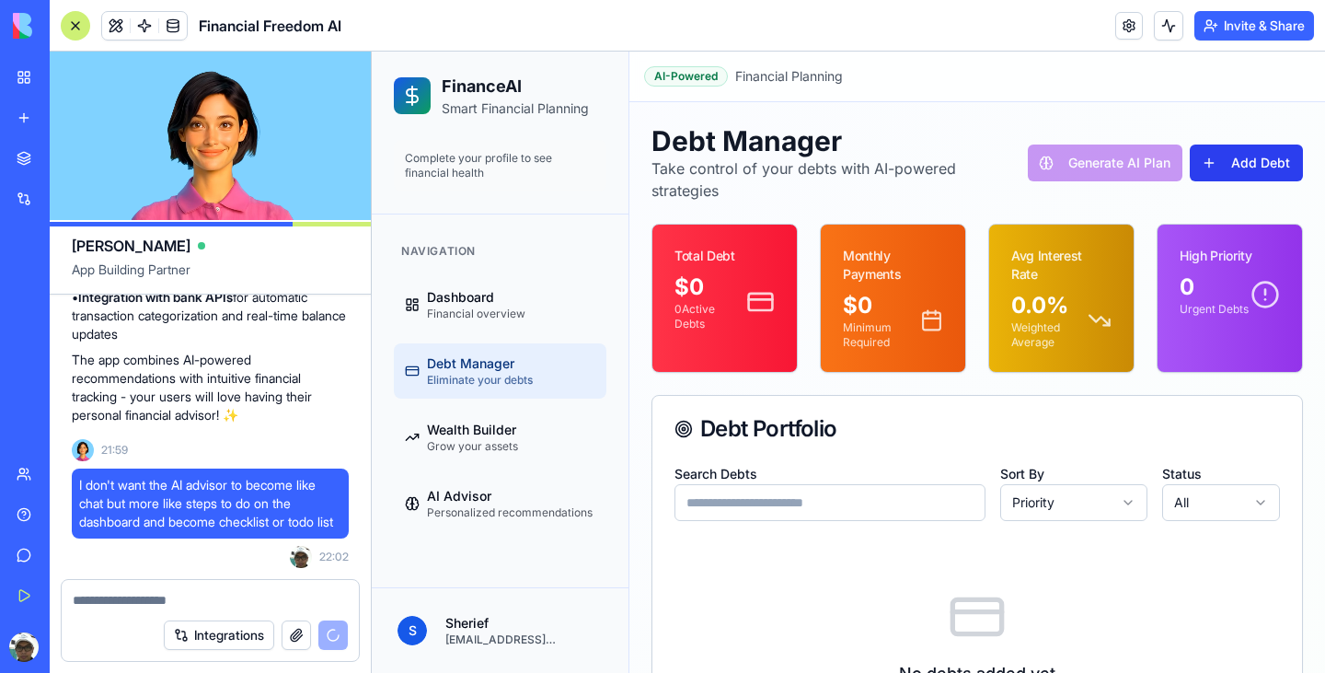
click at [1225, 167] on button "Add Debt" at bounding box center [1246, 162] width 113 height 37
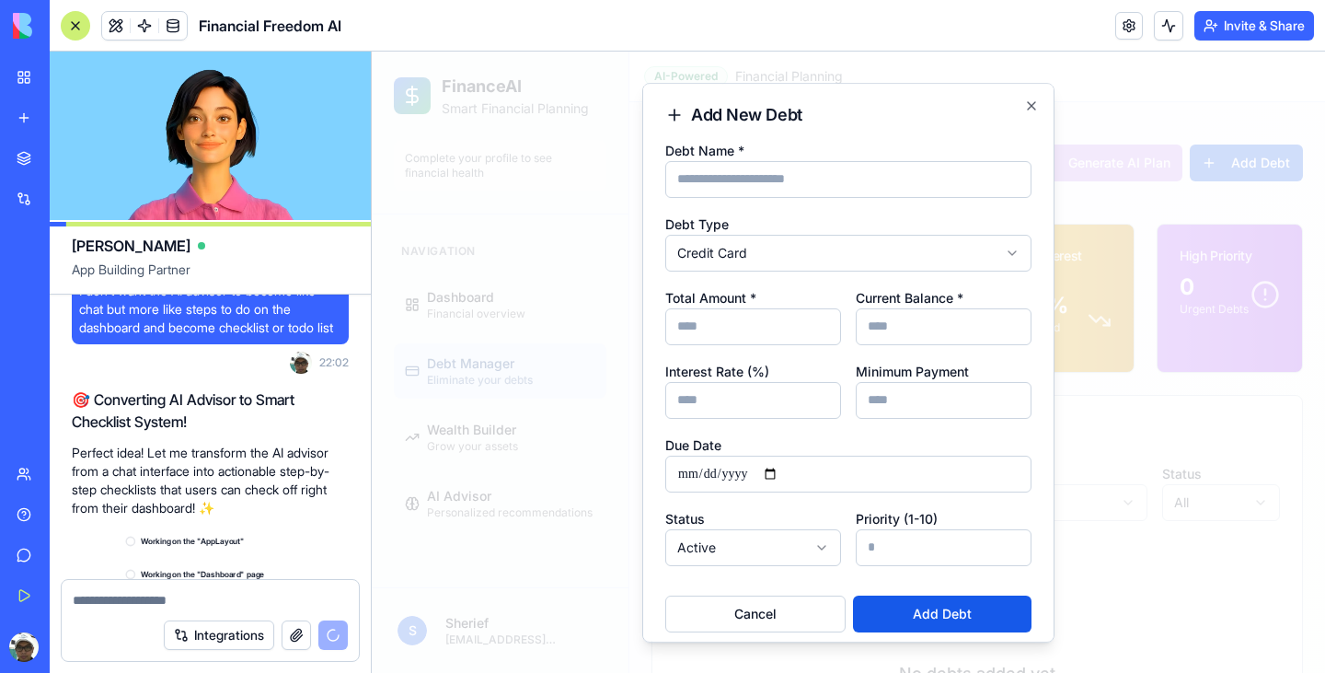
scroll to position [1978, 0]
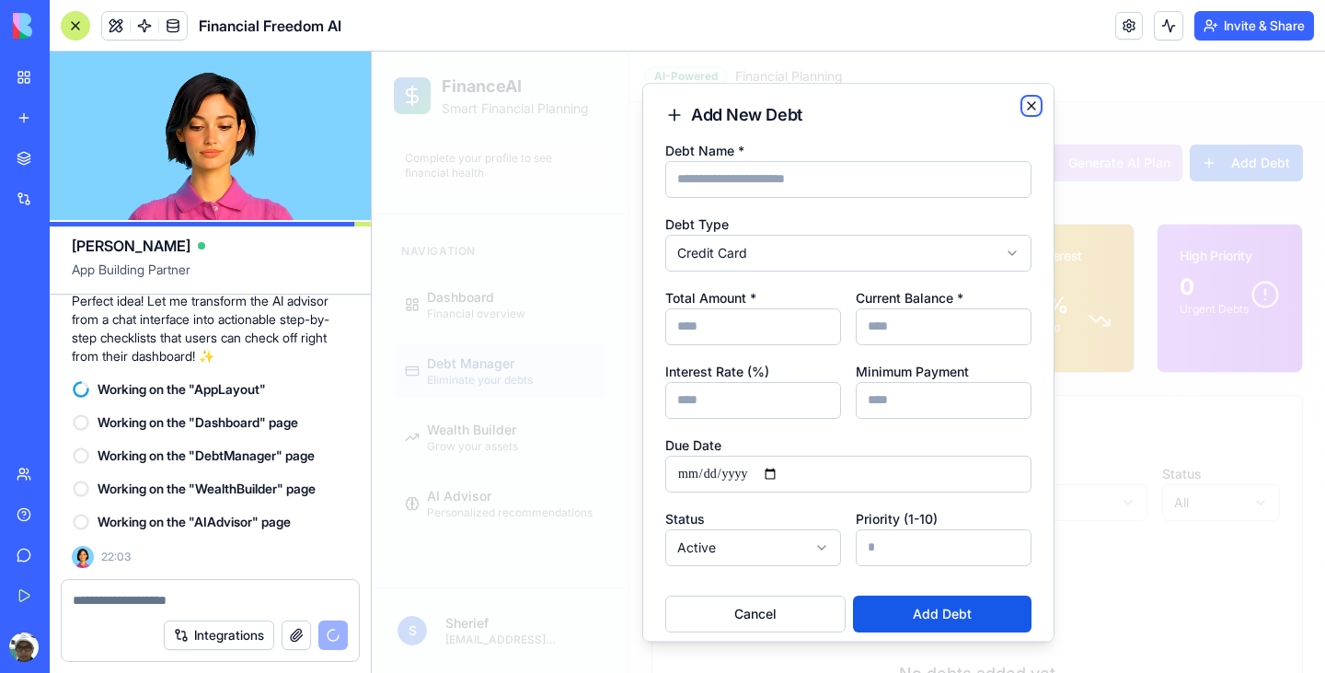
click at [1038, 110] on icon "button" at bounding box center [1031, 105] width 15 height 15
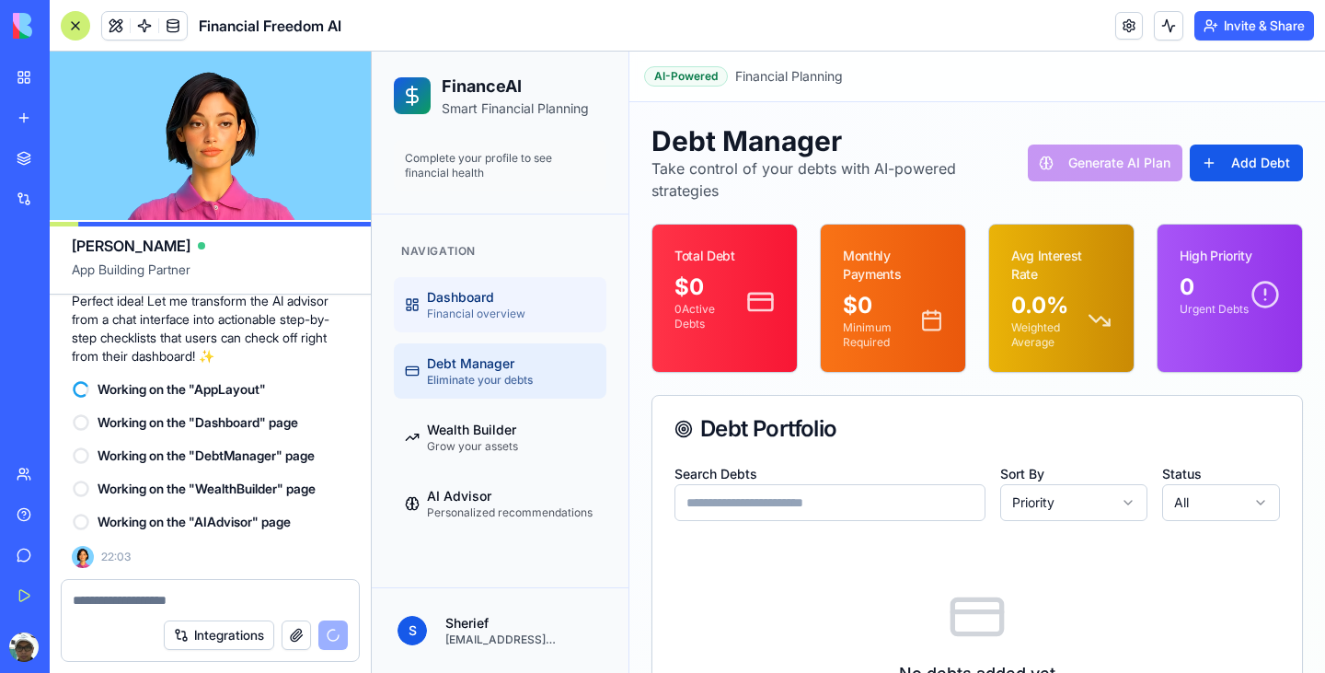
click at [509, 311] on span "Financial overview" at bounding box center [476, 313] width 98 height 15
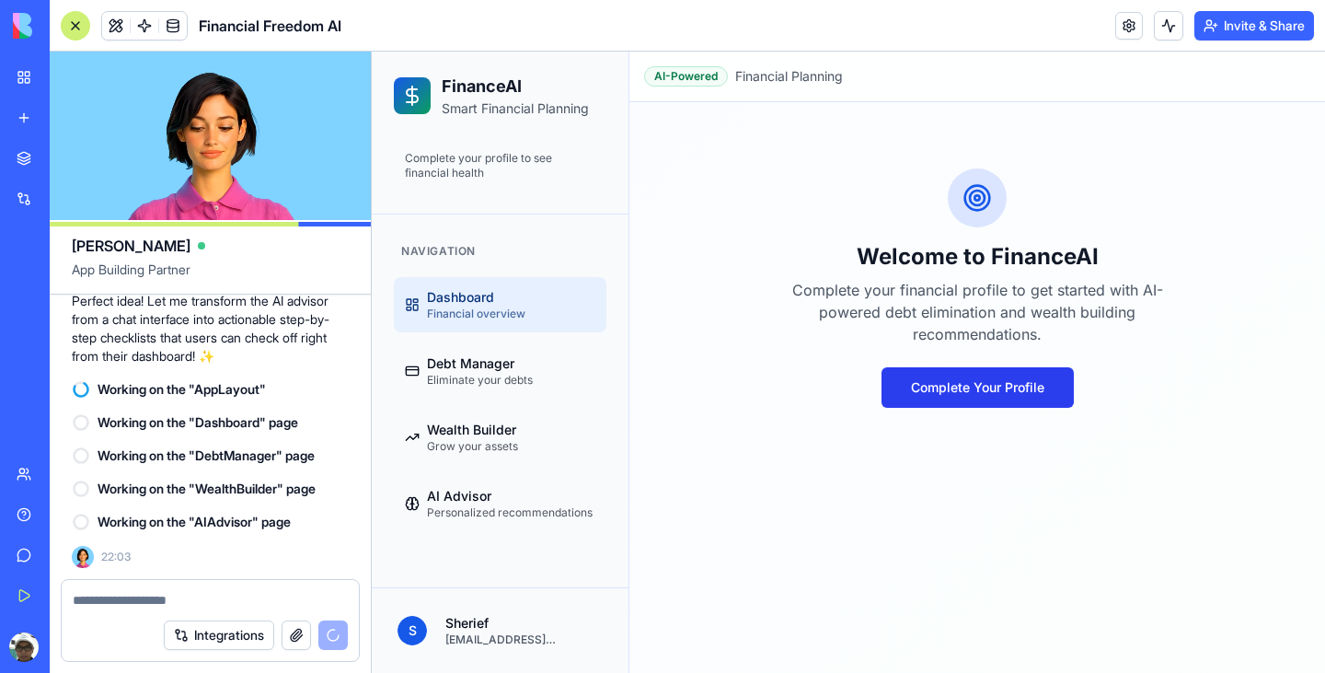
click at [957, 395] on button "Complete Your Profile" at bounding box center [977, 387] width 192 height 40
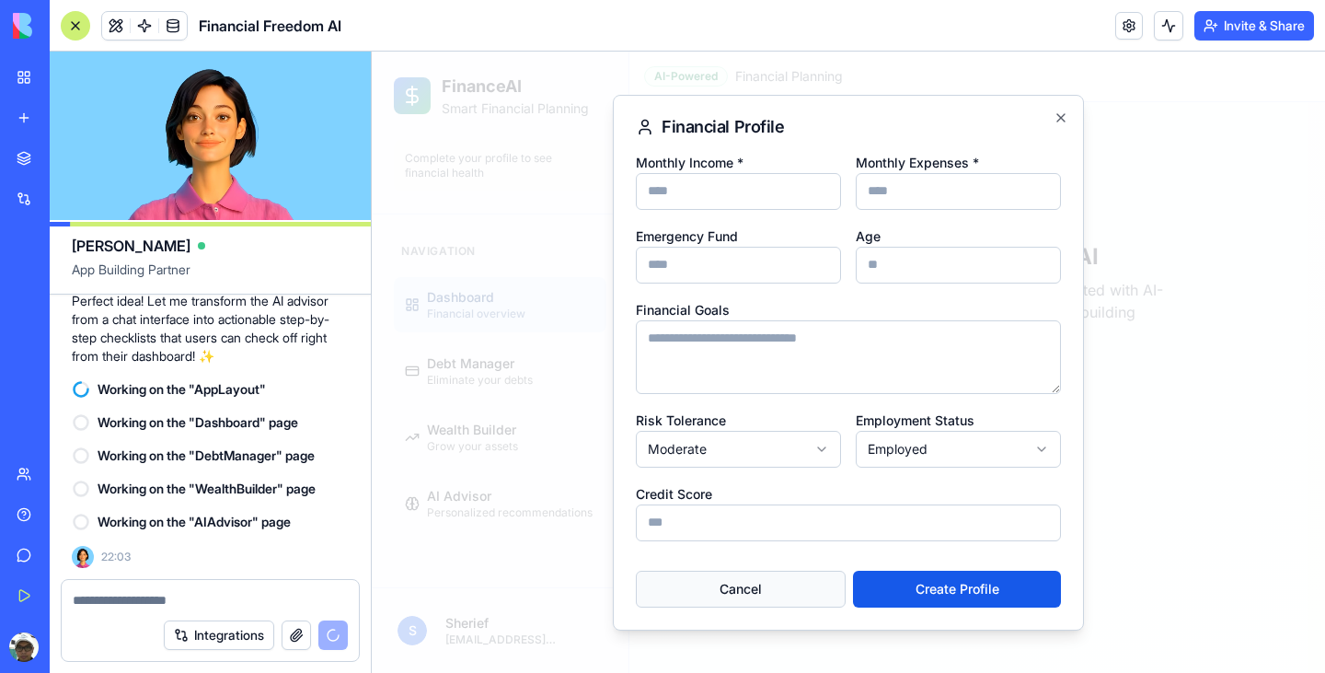
click at [743, 596] on button "Cancel" at bounding box center [741, 588] width 210 height 37
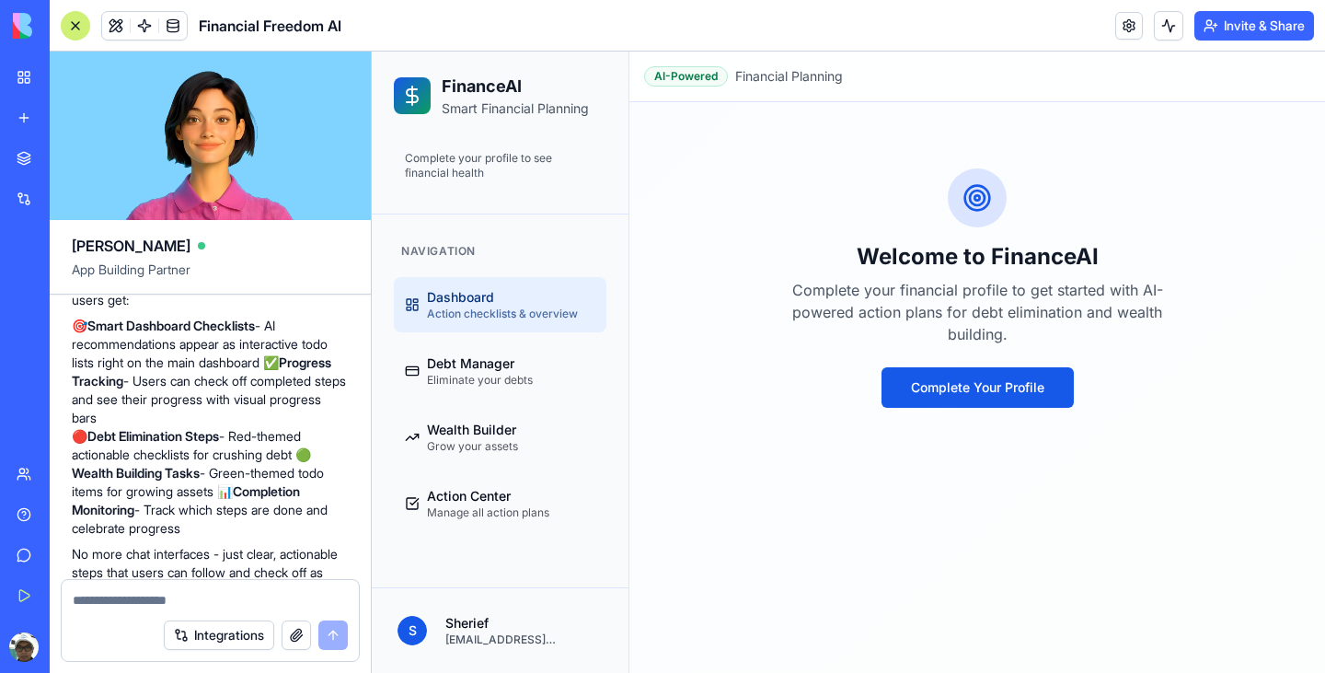
scroll to position [2369, 0]
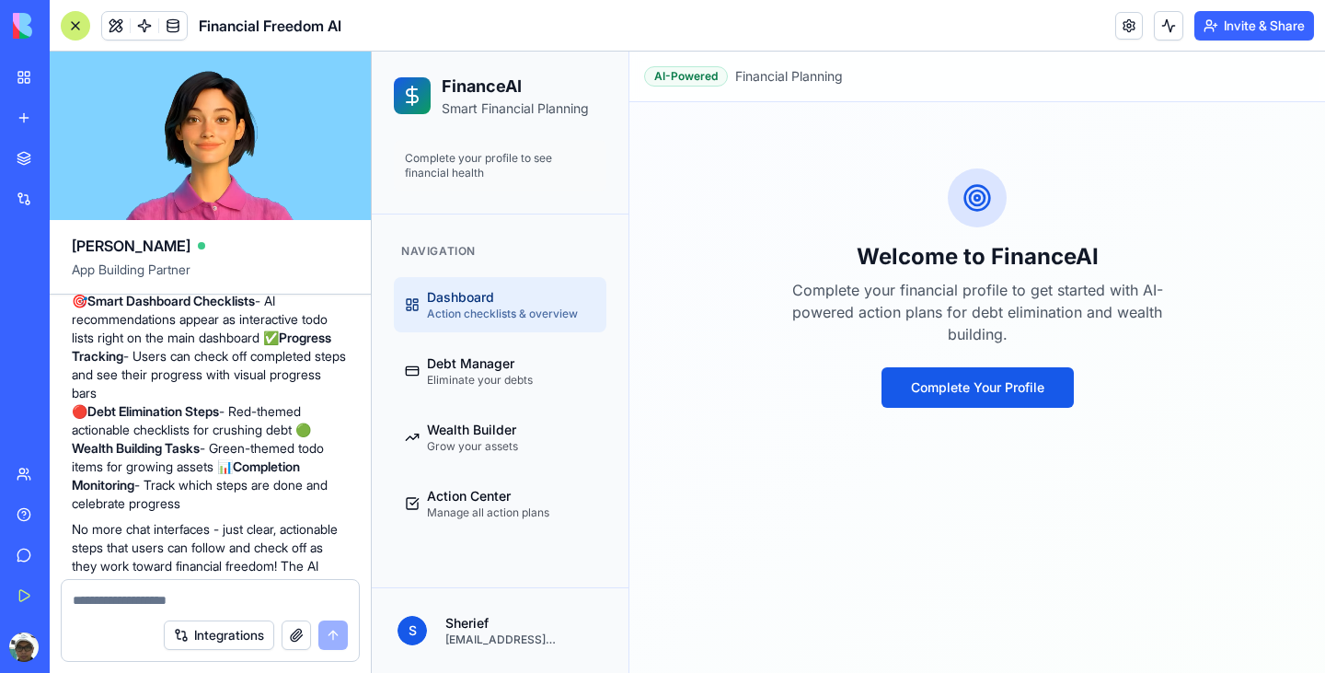
click at [467, 294] on span "Dashboard" at bounding box center [502, 297] width 151 height 18
click at [938, 397] on button "Complete Your Profile" at bounding box center [977, 387] width 192 height 40
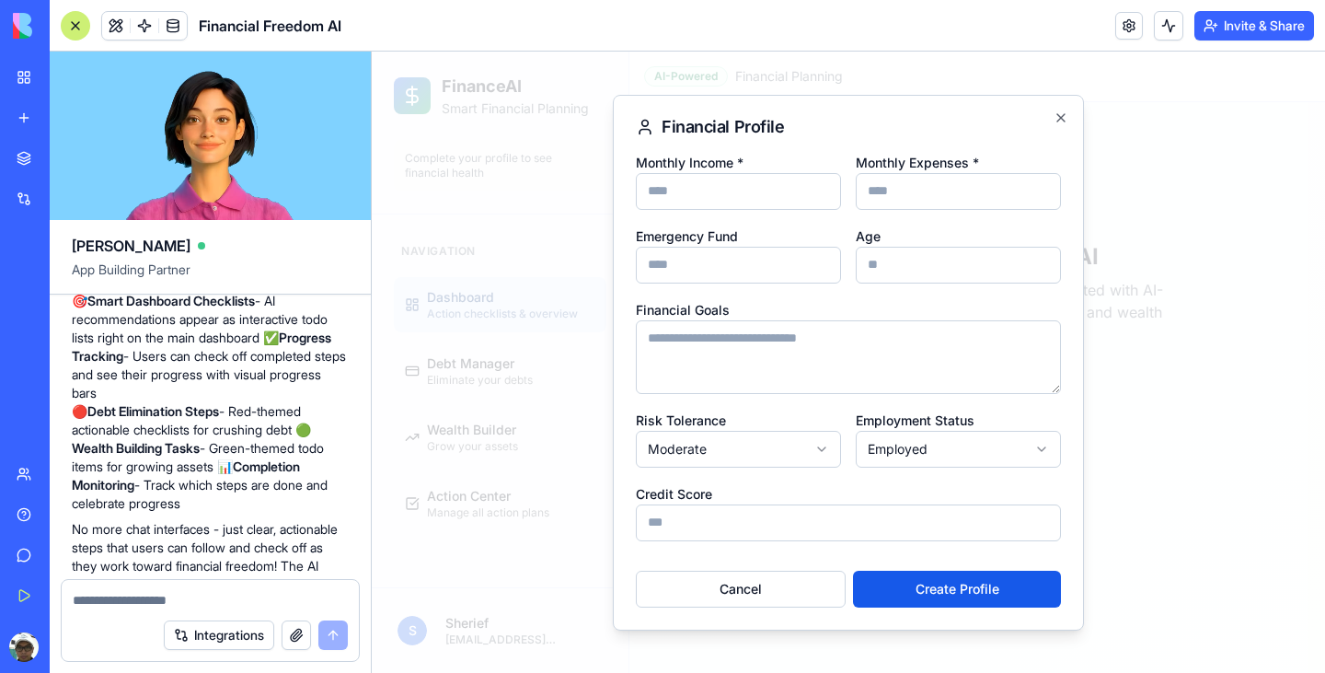
type input "****"
type input "***"
type input "**"
click at [941, 589] on button "Create Profile" at bounding box center [957, 588] width 208 height 37
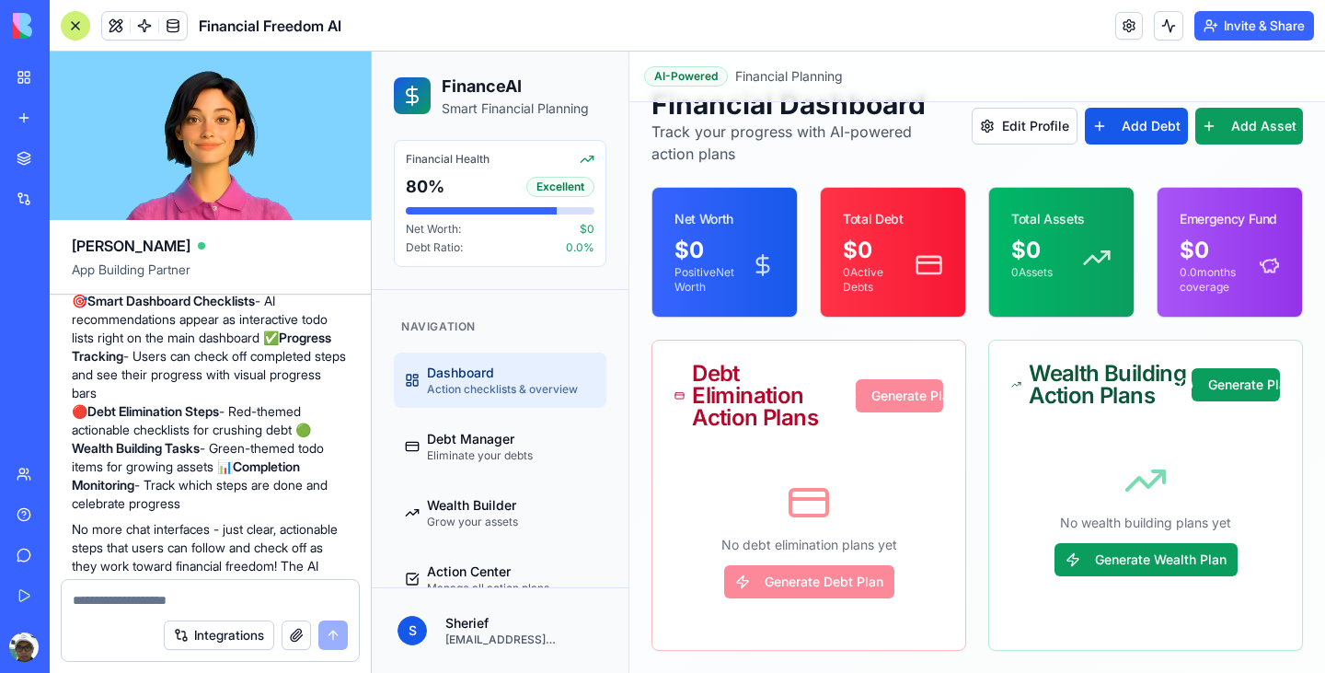
scroll to position [0, 0]
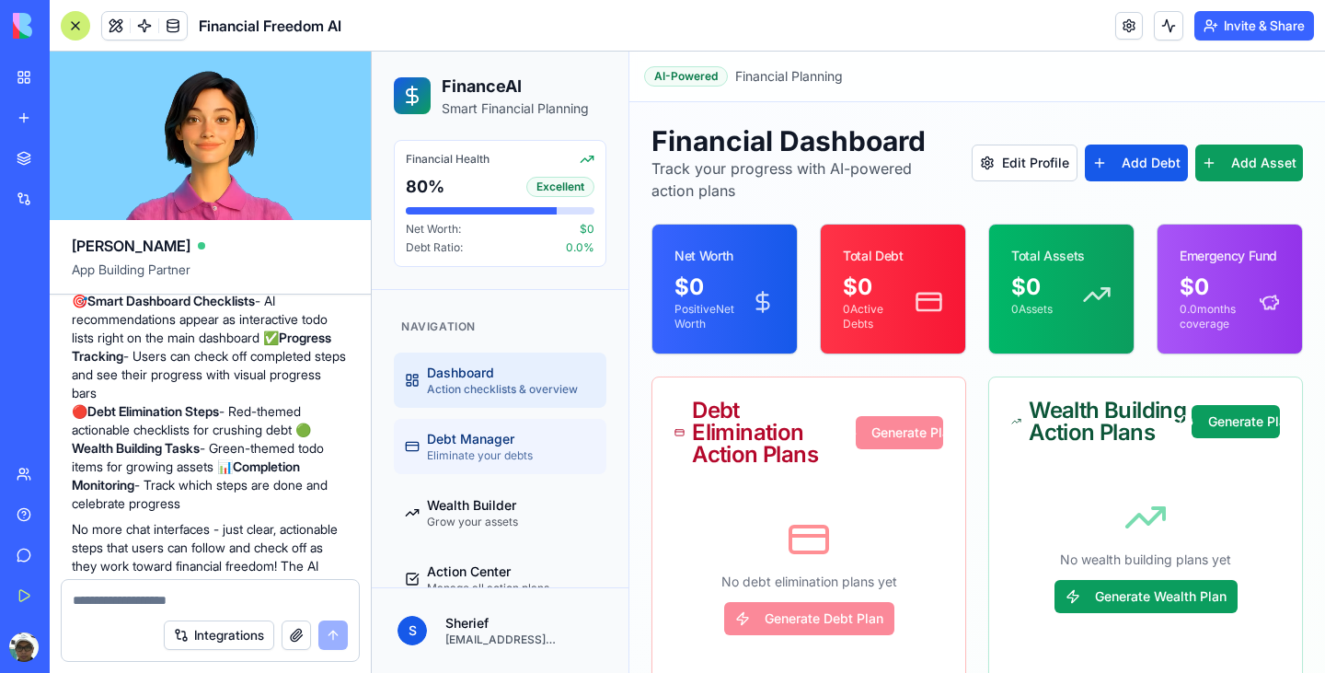
click at [489, 452] on span "Eliminate your debts" at bounding box center [480, 455] width 106 height 15
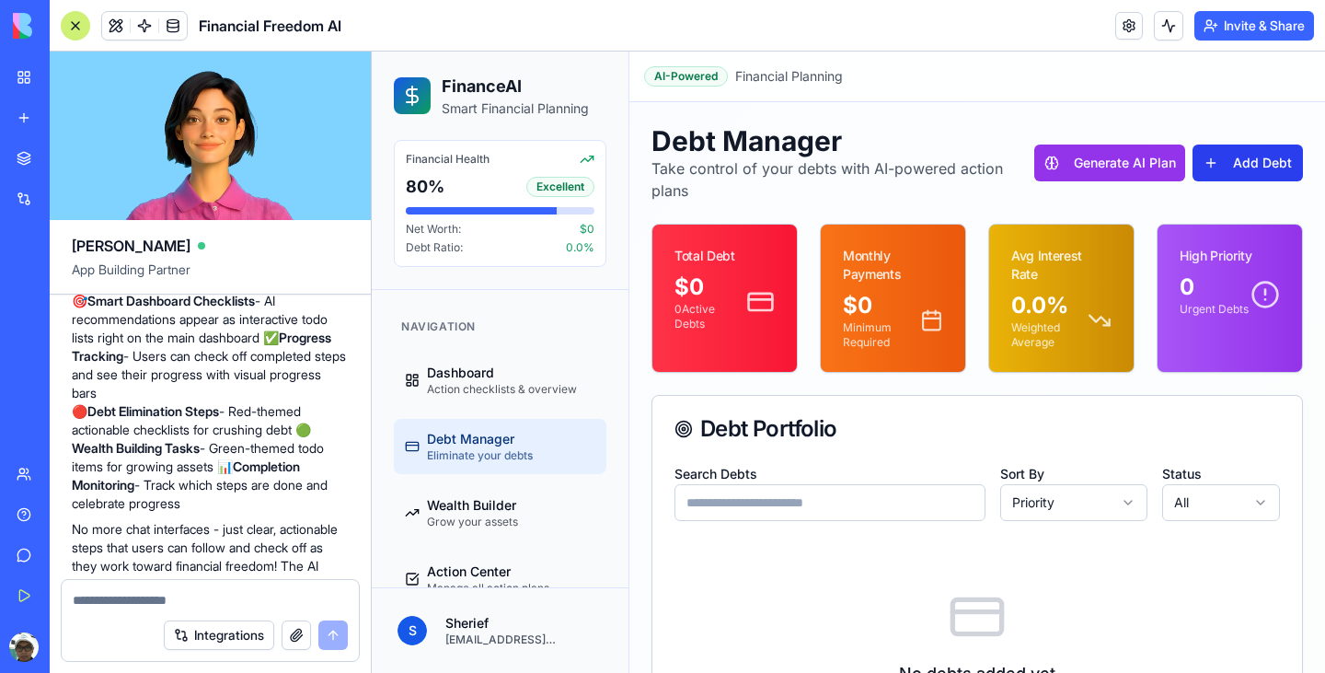
click at [1235, 169] on button "Add Debt" at bounding box center [1247, 162] width 110 height 37
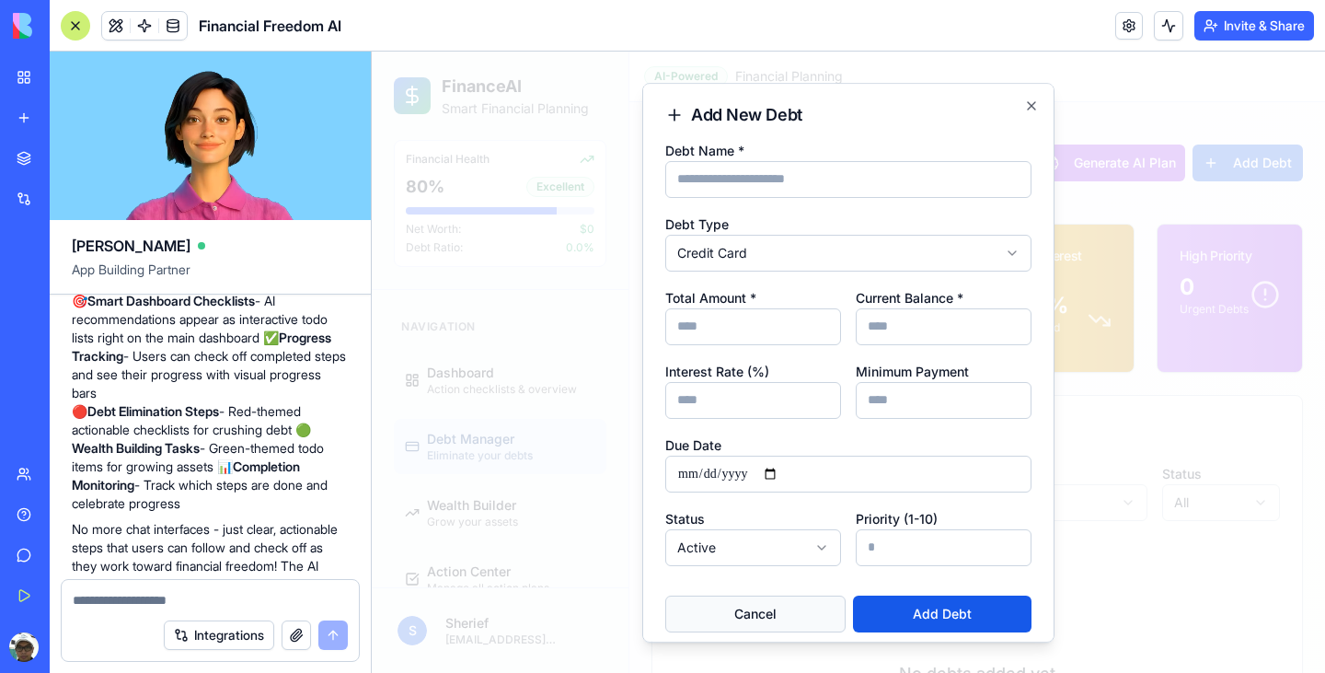
click at [755, 607] on button "Cancel" at bounding box center [755, 613] width 180 height 37
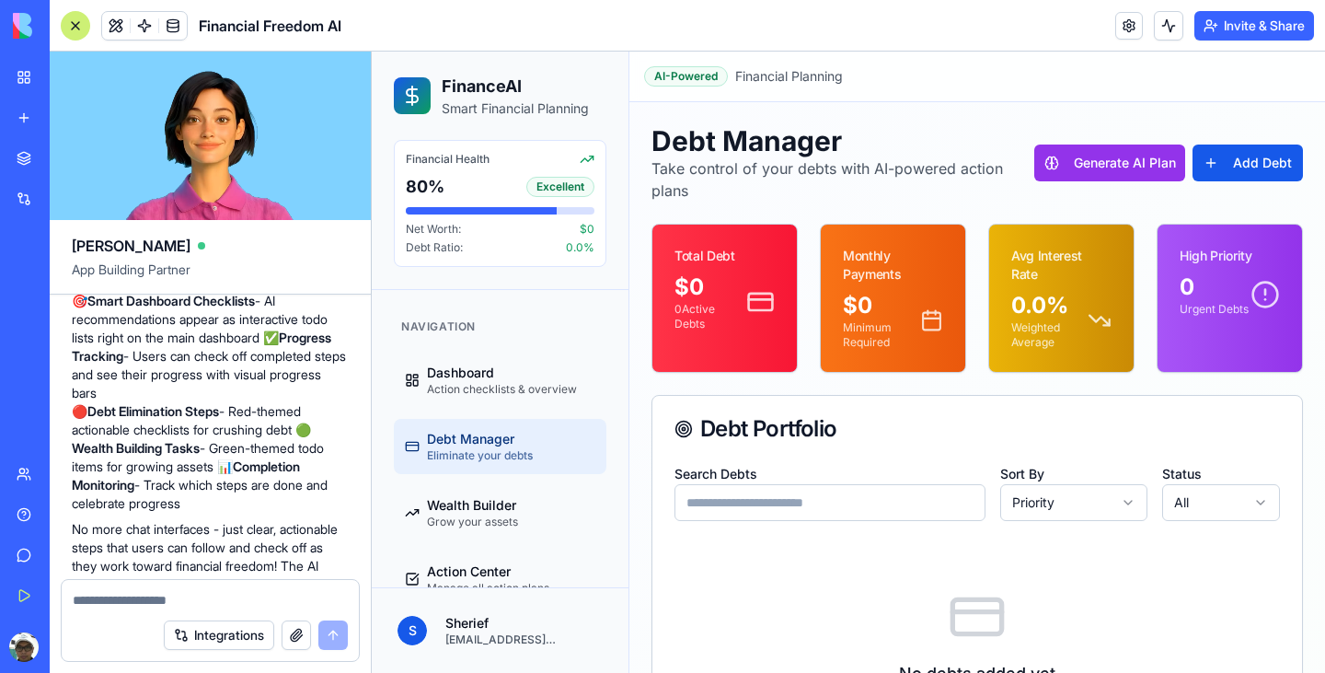
click at [191, 599] on textarea at bounding box center [210, 600] width 275 height 18
type textarea "**********"
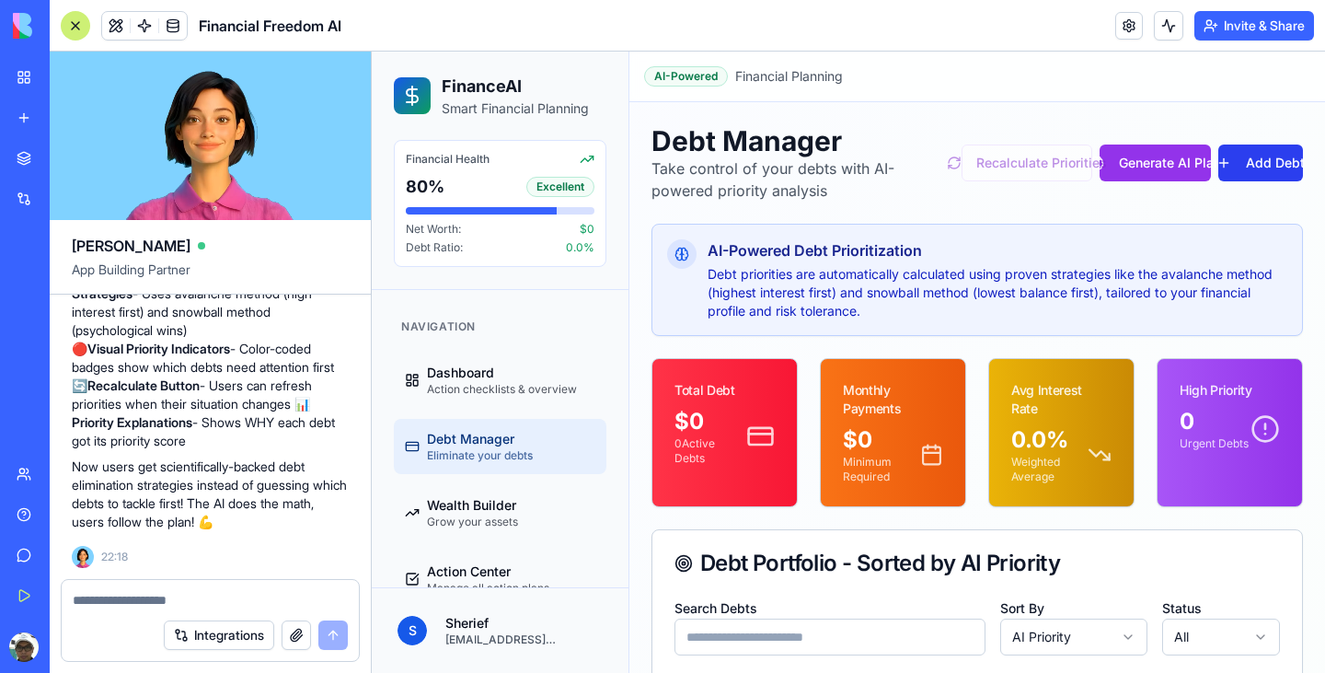
click at [1253, 154] on button "Add Debt" at bounding box center [1260, 162] width 85 height 37
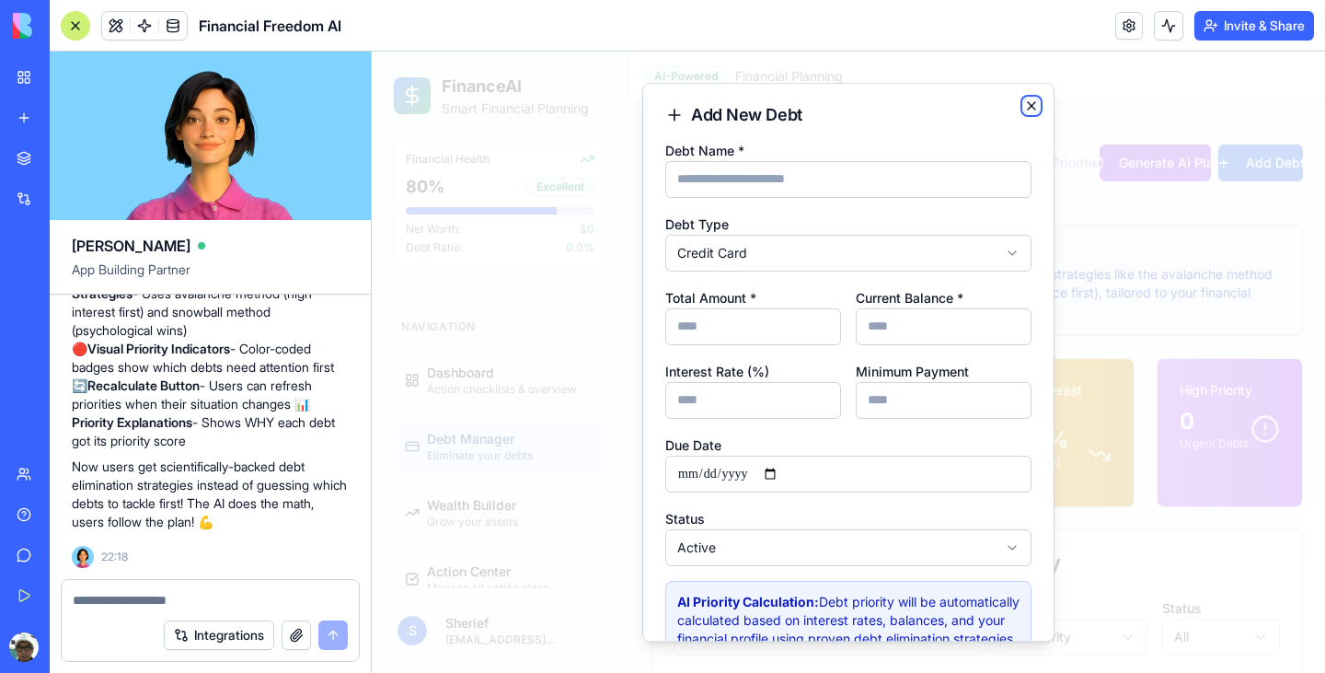
click at [1031, 110] on icon "button" at bounding box center [1031, 105] width 15 height 15
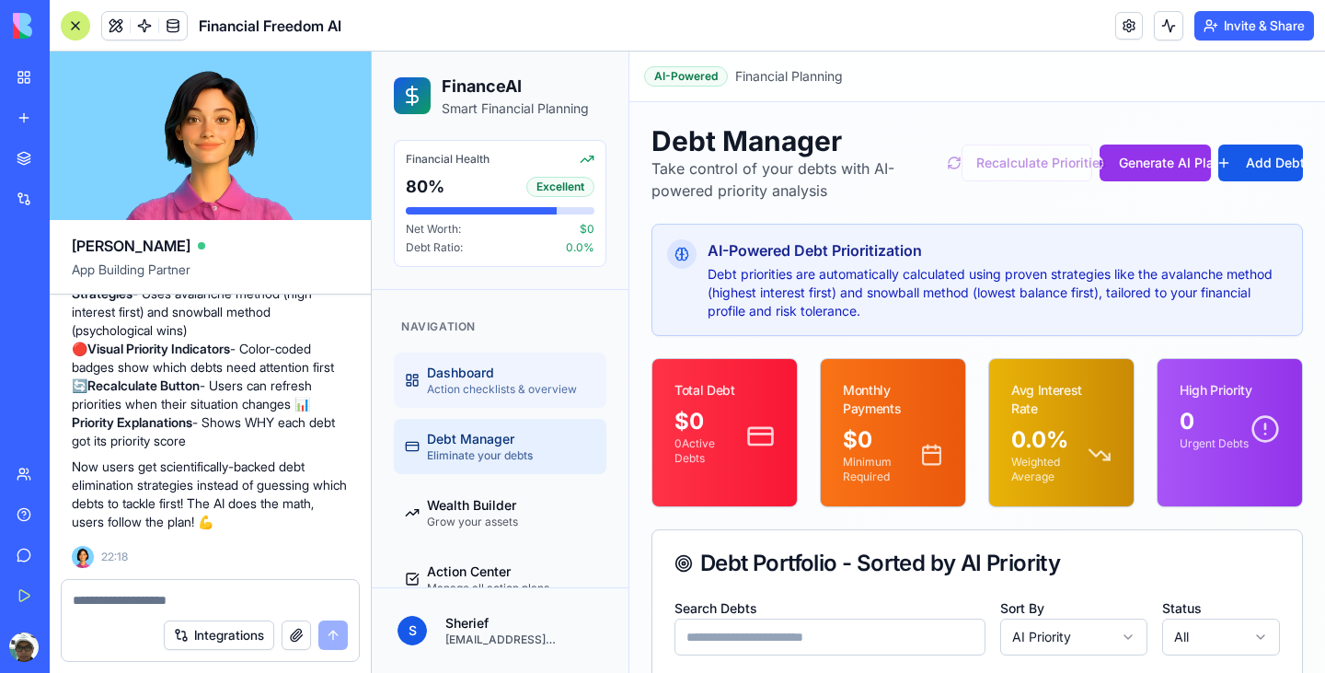
click at [513, 390] on span "Action checklists & overview" at bounding box center [502, 389] width 150 height 15
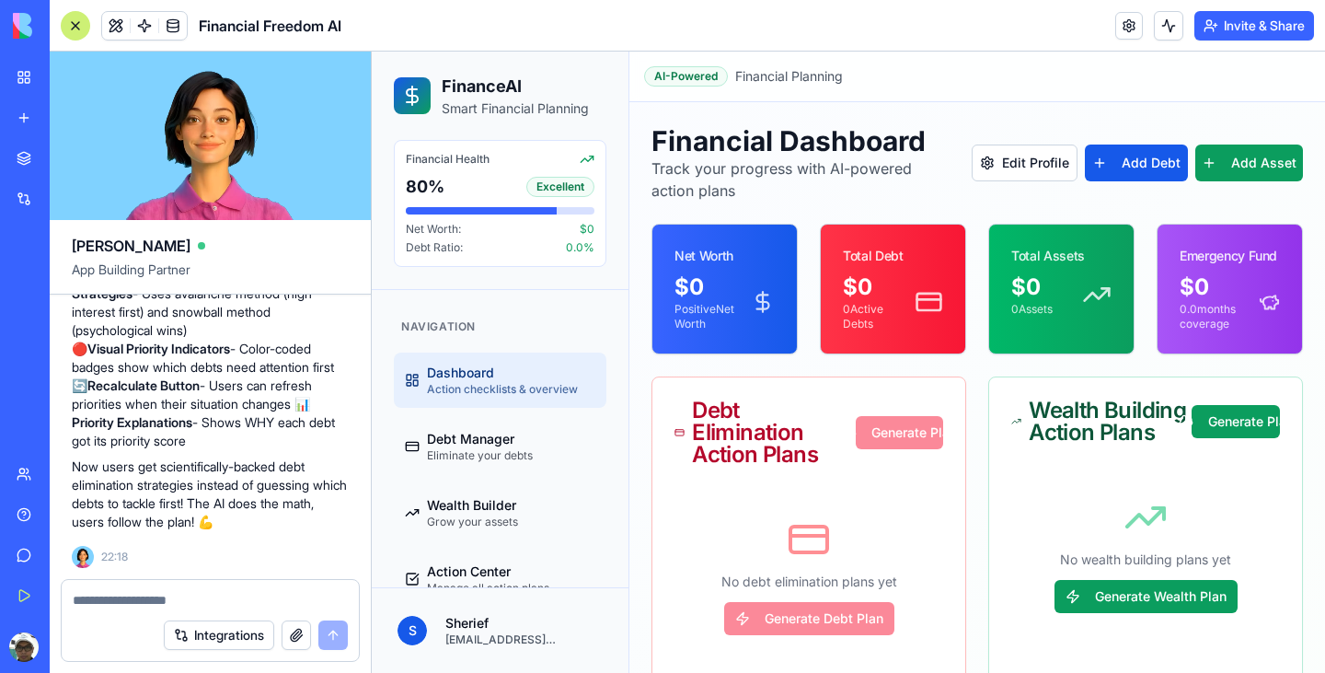
click at [858, 627] on div "No debt elimination plans yet Generate Debt Plan" at bounding box center [808, 576] width 269 height 177
click at [1245, 168] on button "Add Asset" at bounding box center [1249, 162] width 108 height 37
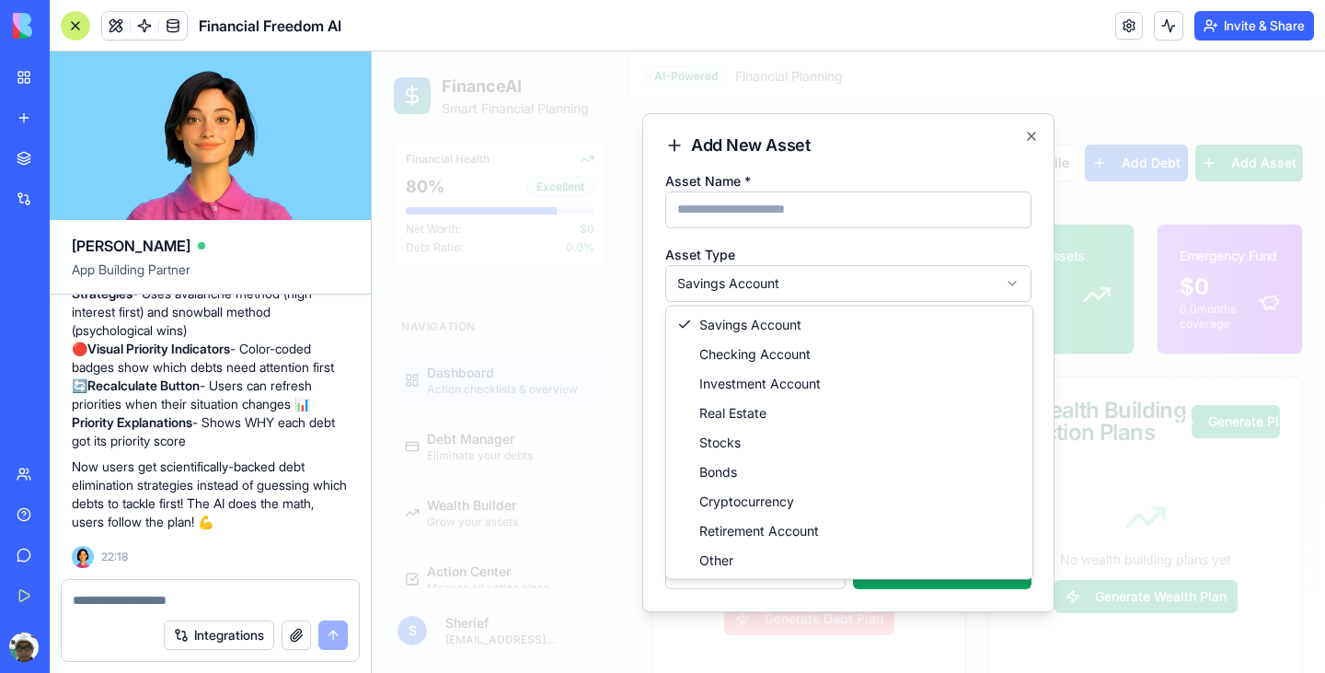
click at [930, 284] on body "**********" at bounding box center [848, 381] width 953 height 658
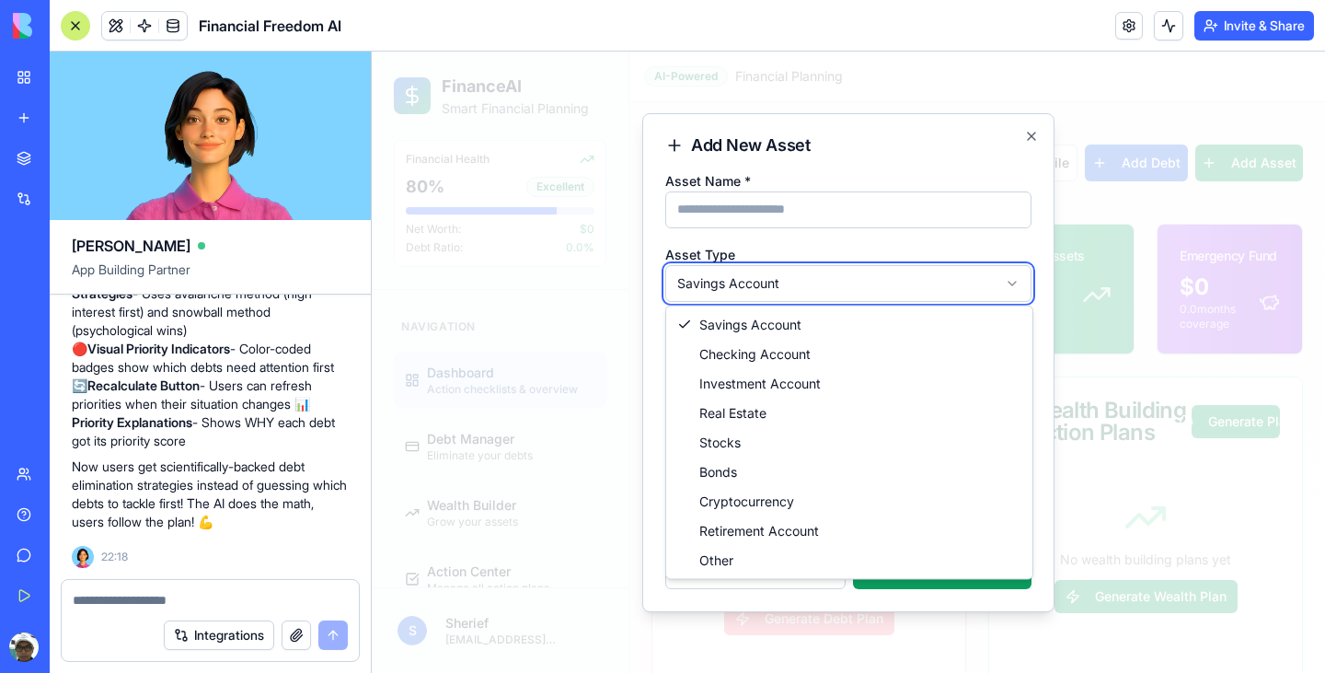
click at [910, 248] on body "**********" at bounding box center [848, 381] width 953 height 658
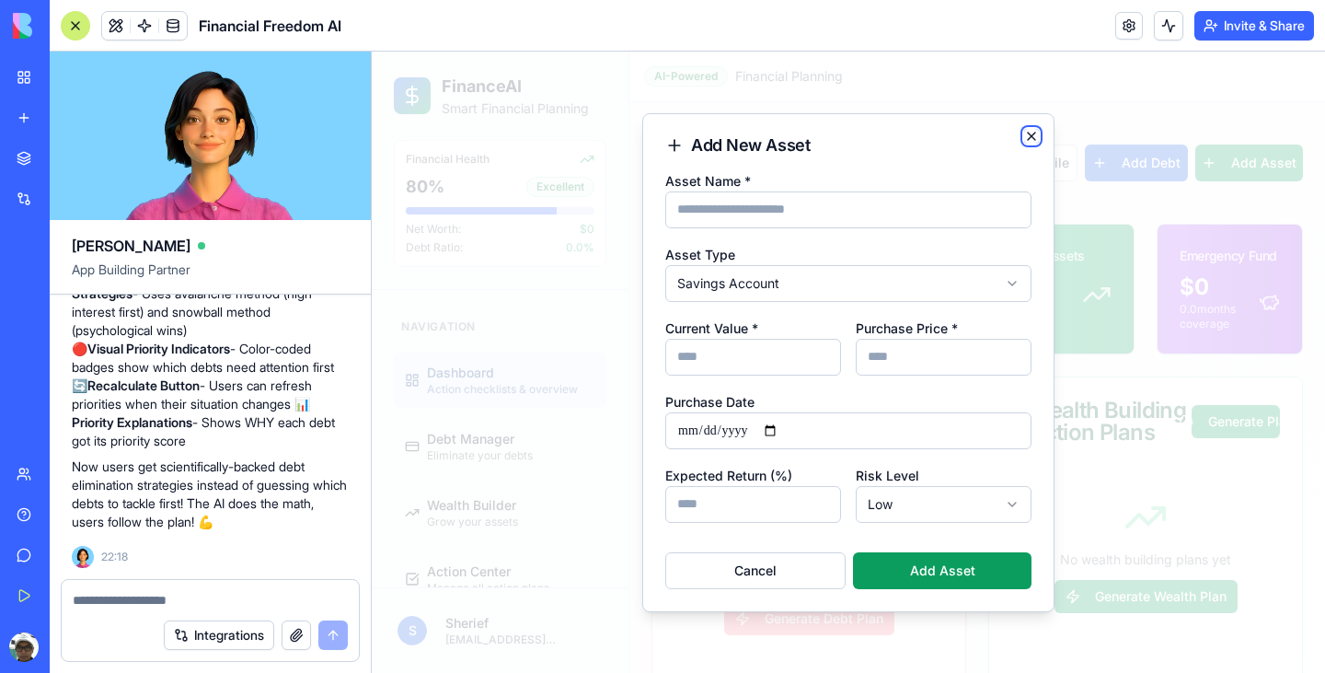
click at [1037, 135] on icon "button" at bounding box center [1031, 136] width 15 height 15
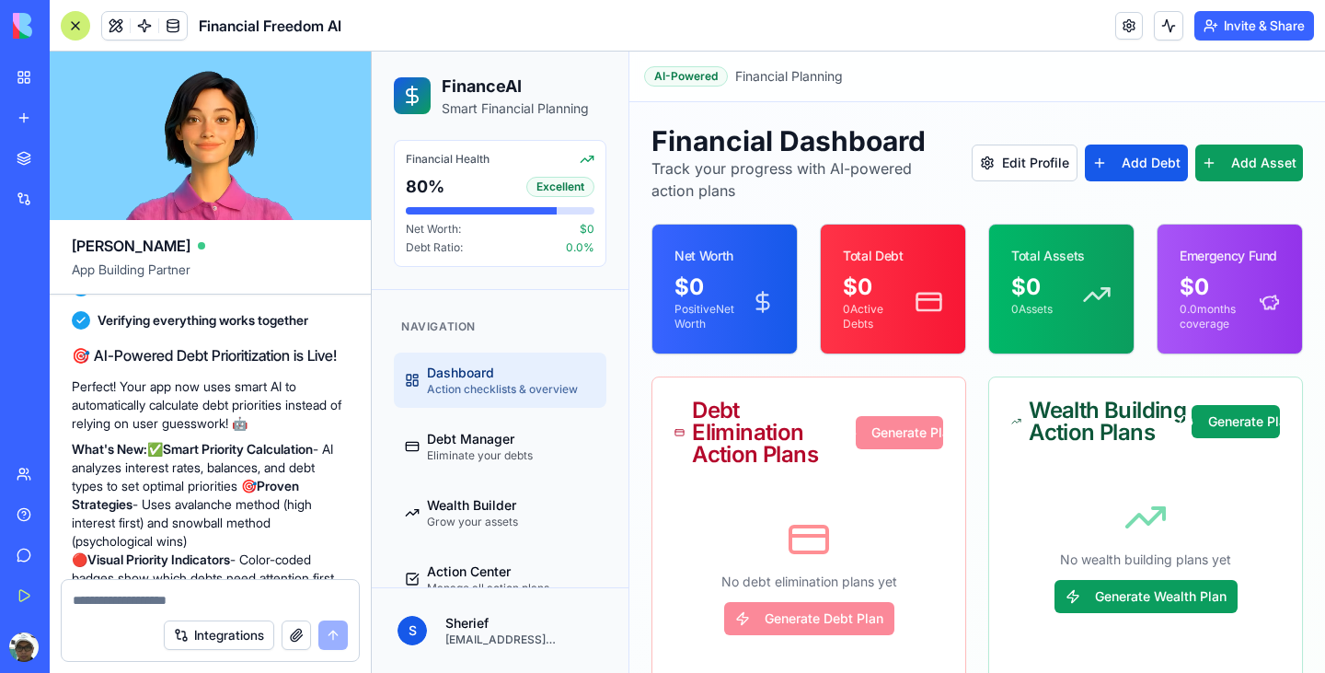
scroll to position [3531, 0]
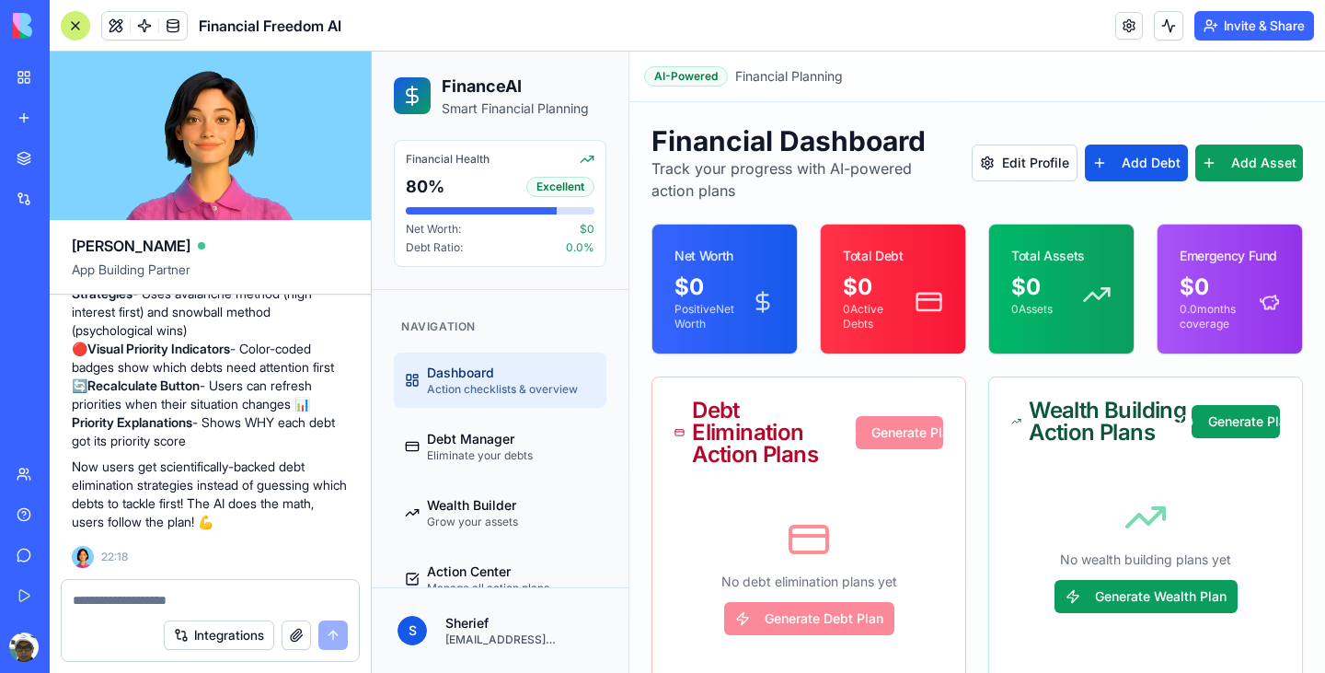
click at [176, 598] on textarea at bounding box center [210, 600] width 275 height 18
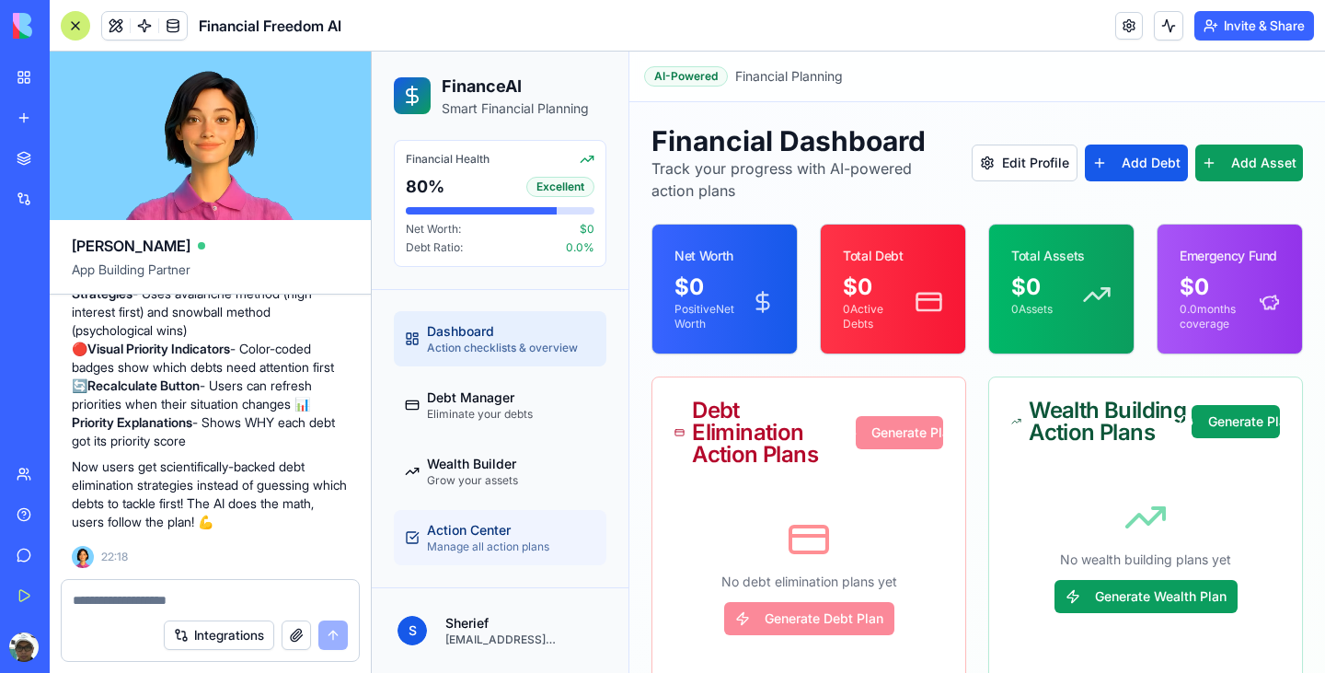
click at [519, 535] on span "Action Center" at bounding box center [488, 530] width 122 height 18
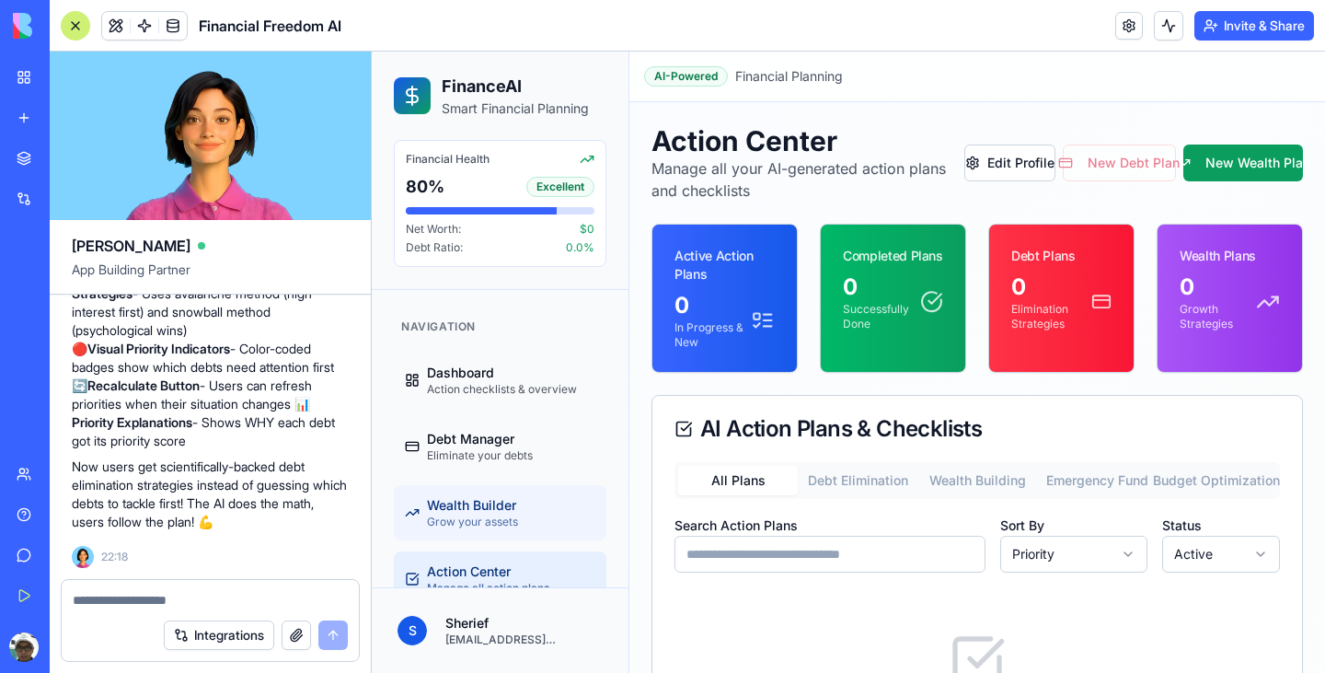
scroll to position [41, 0]
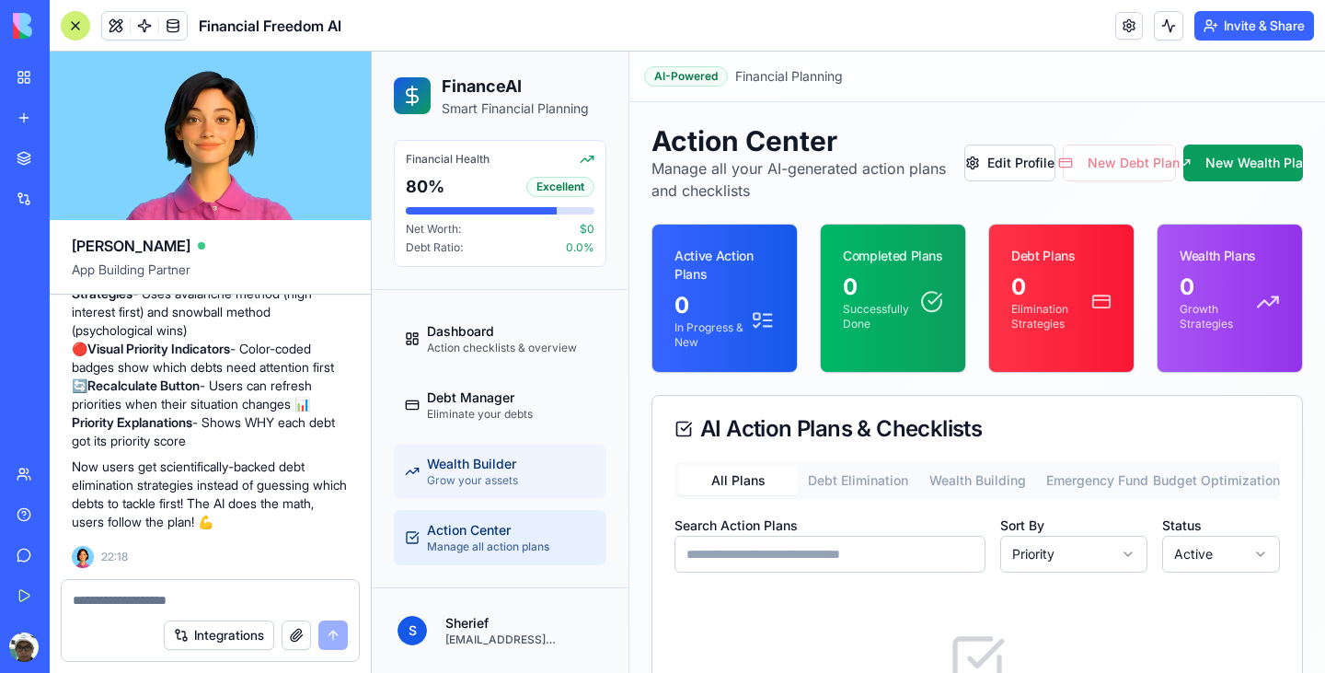
click at [511, 464] on span "Wealth Builder" at bounding box center [472, 464] width 91 height 18
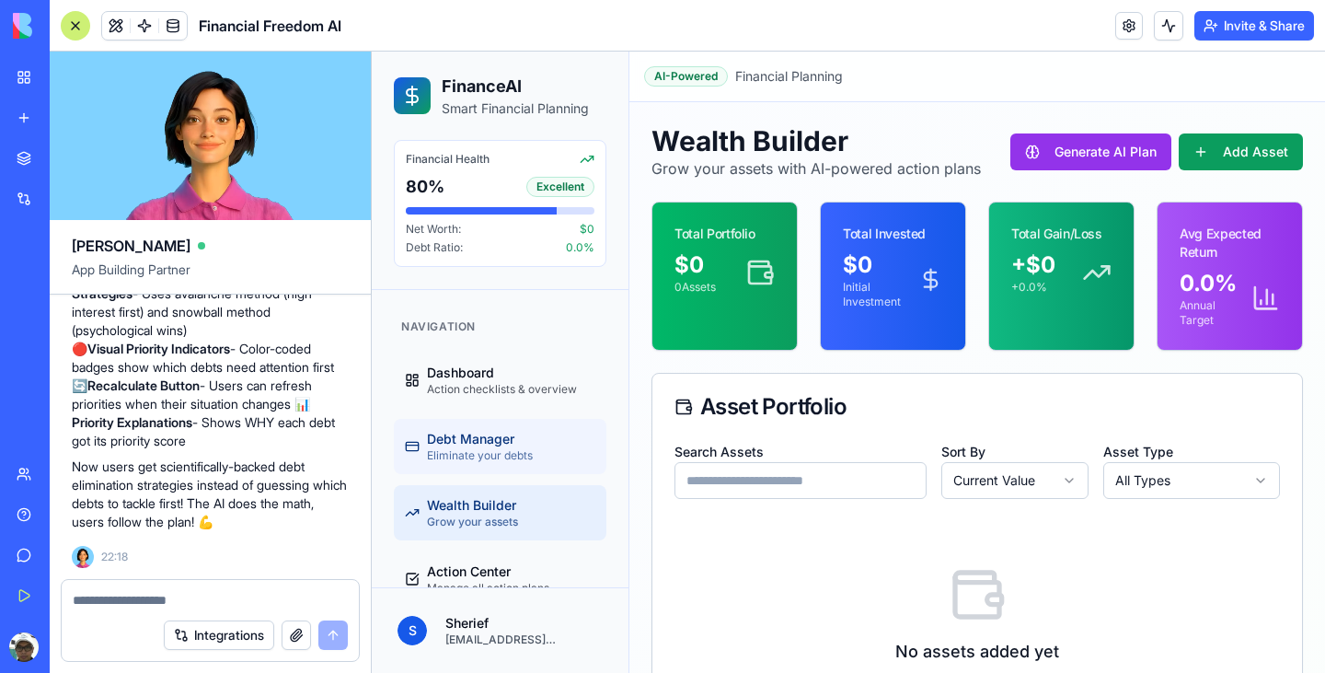
click at [508, 458] on span "Eliminate your debts" at bounding box center [480, 455] width 106 height 15
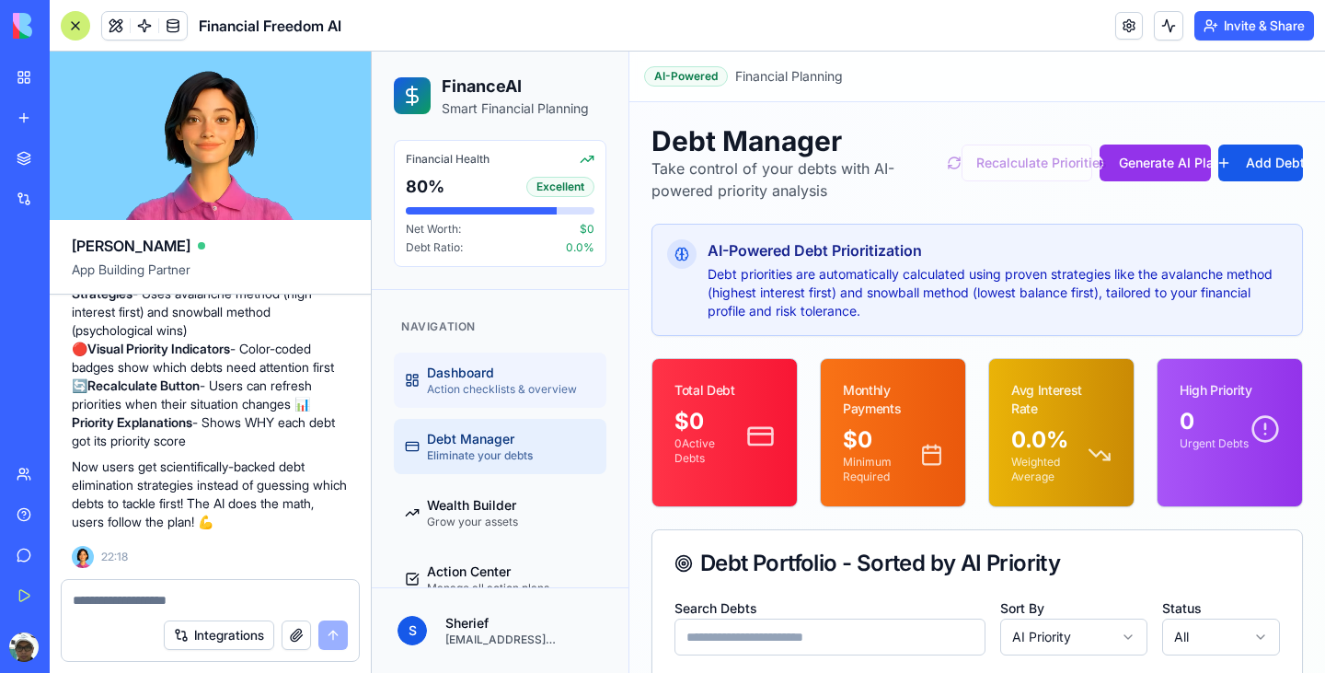
click at [504, 396] on span "Action checklists & overview" at bounding box center [502, 389] width 150 height 15
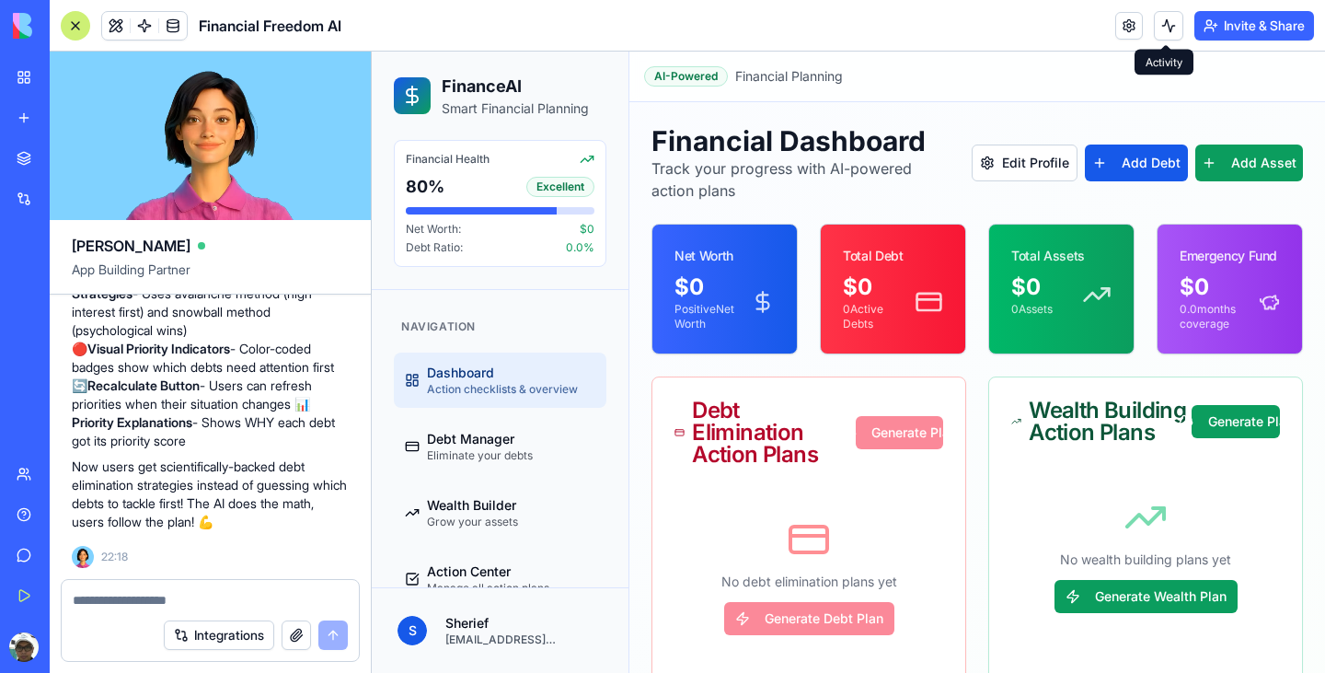
click at [1162, 33] on button at bounding box center [1168, 25] width 29 height 29
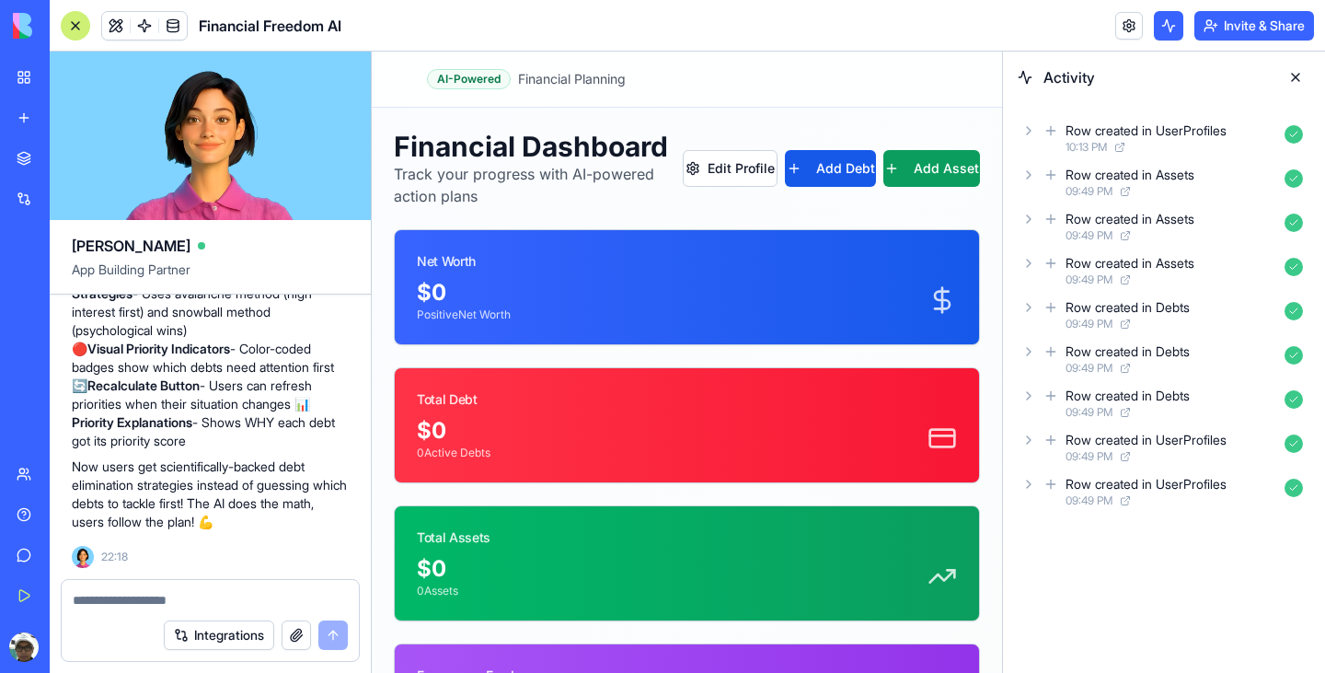
click at [1162, 33] on button at bounding box center [1168, 25] width 29 height 29
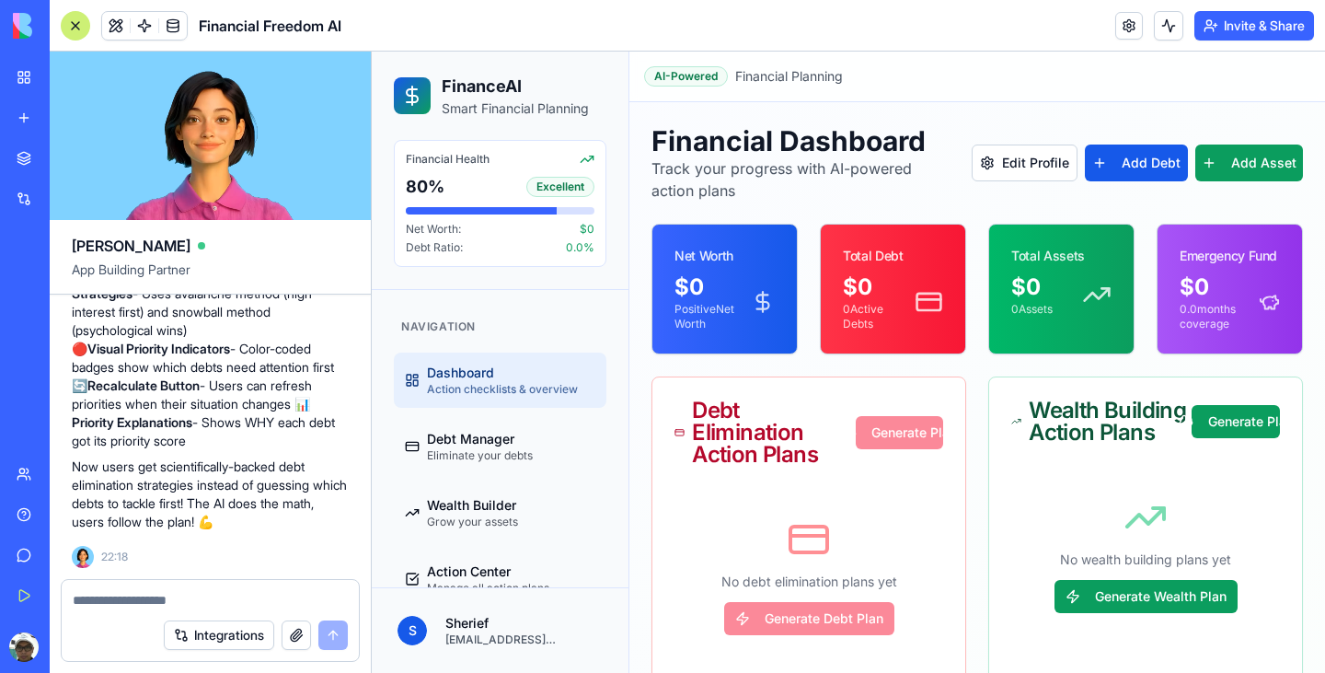
click at [1223, 25] on button "Invite & Share" at bounding box center [1254, 25] width 120 height 29
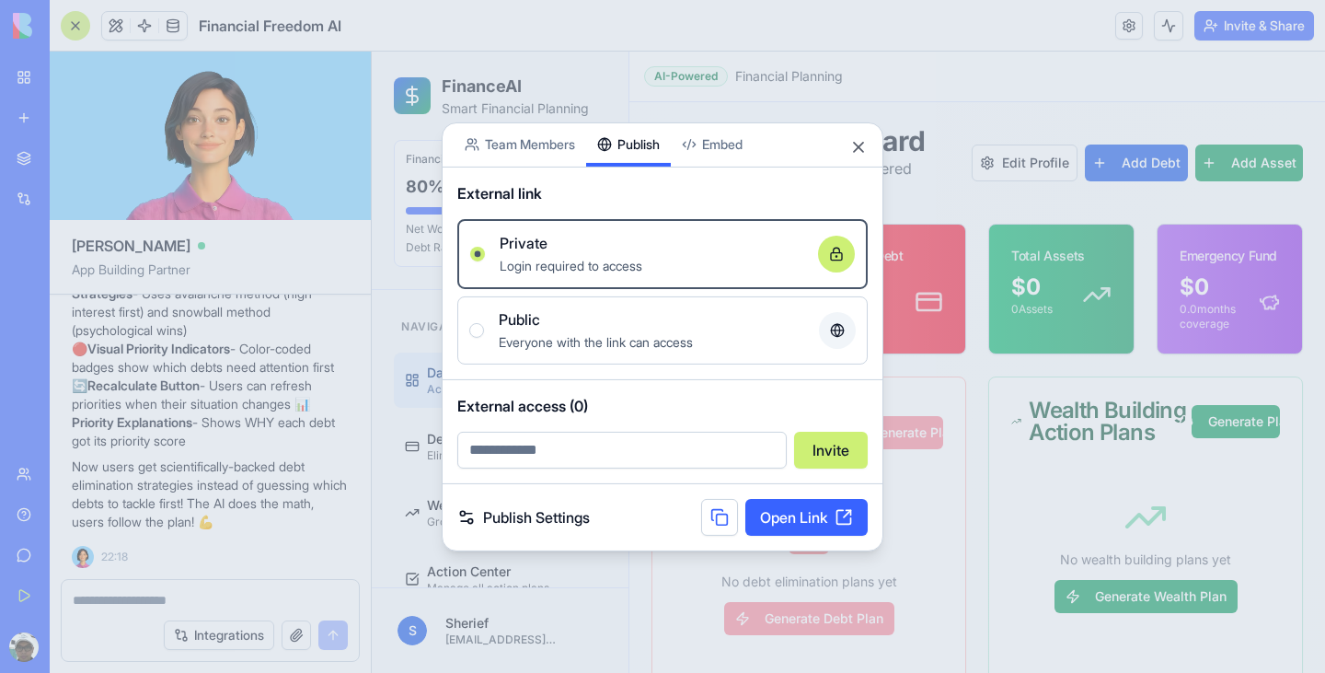
click at [651, 176] on div "Share App Team Members Publish Embed External link Private Login required to ac…" at bounding box center [663, 335] width 442 height 429
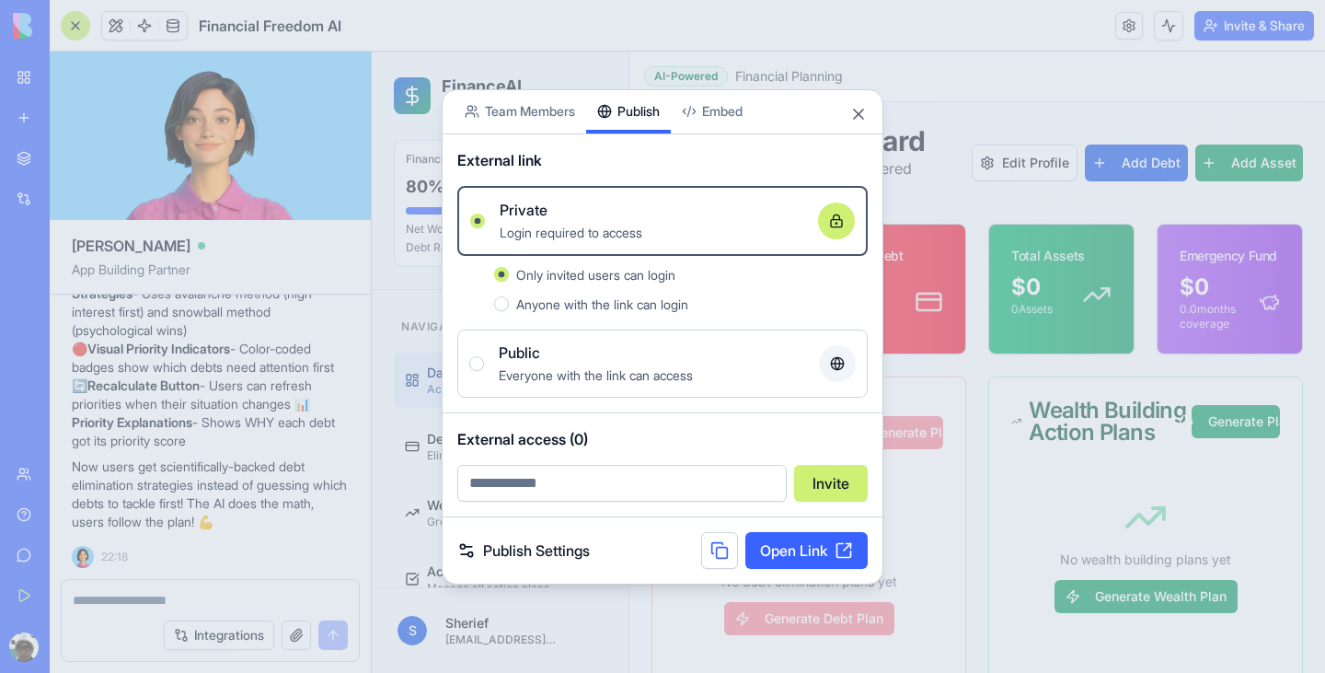
click at [785, 556] on link "Open Link" at bounding box center [806, 550] width 122 height 37
click at [854, 116] on button "Close" at bounding box center [858, 114] width 18 height 18
